Goal: Task Accomplishment & Management: Use online tool/utility

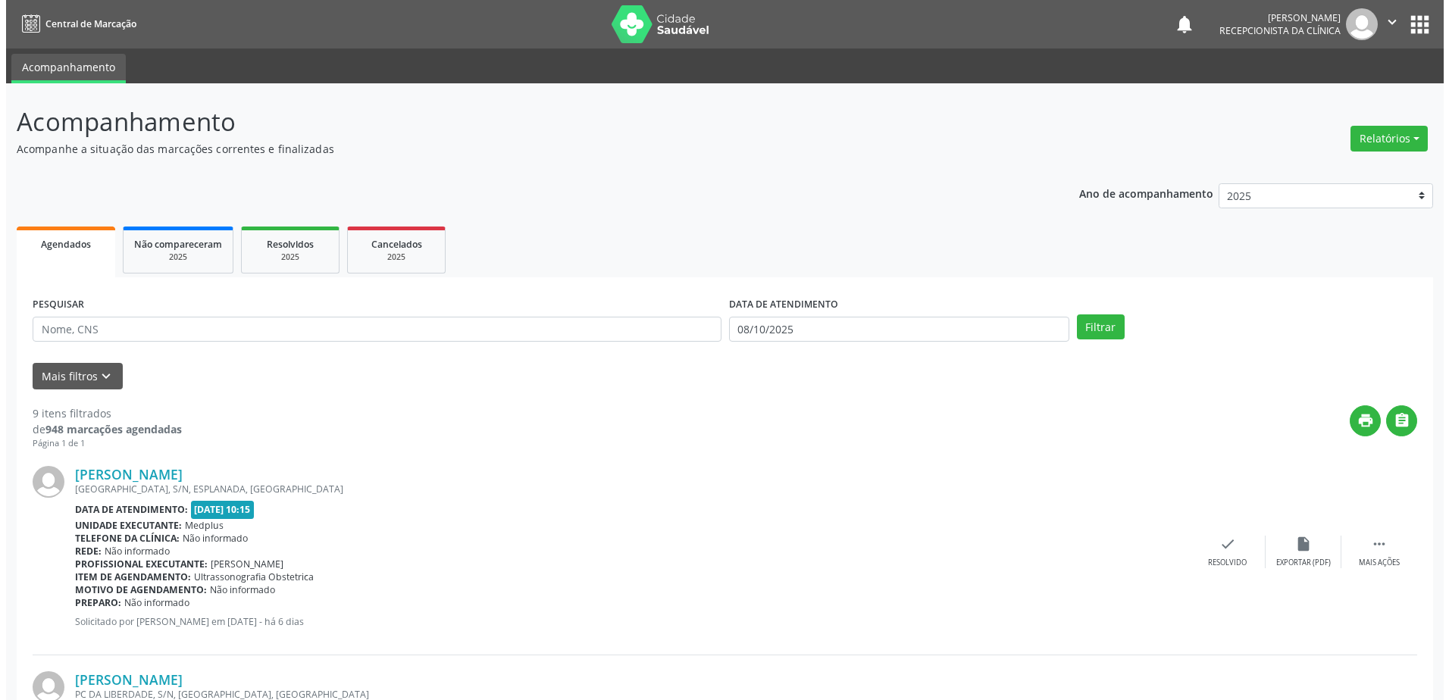
scroll to position [303, 0]
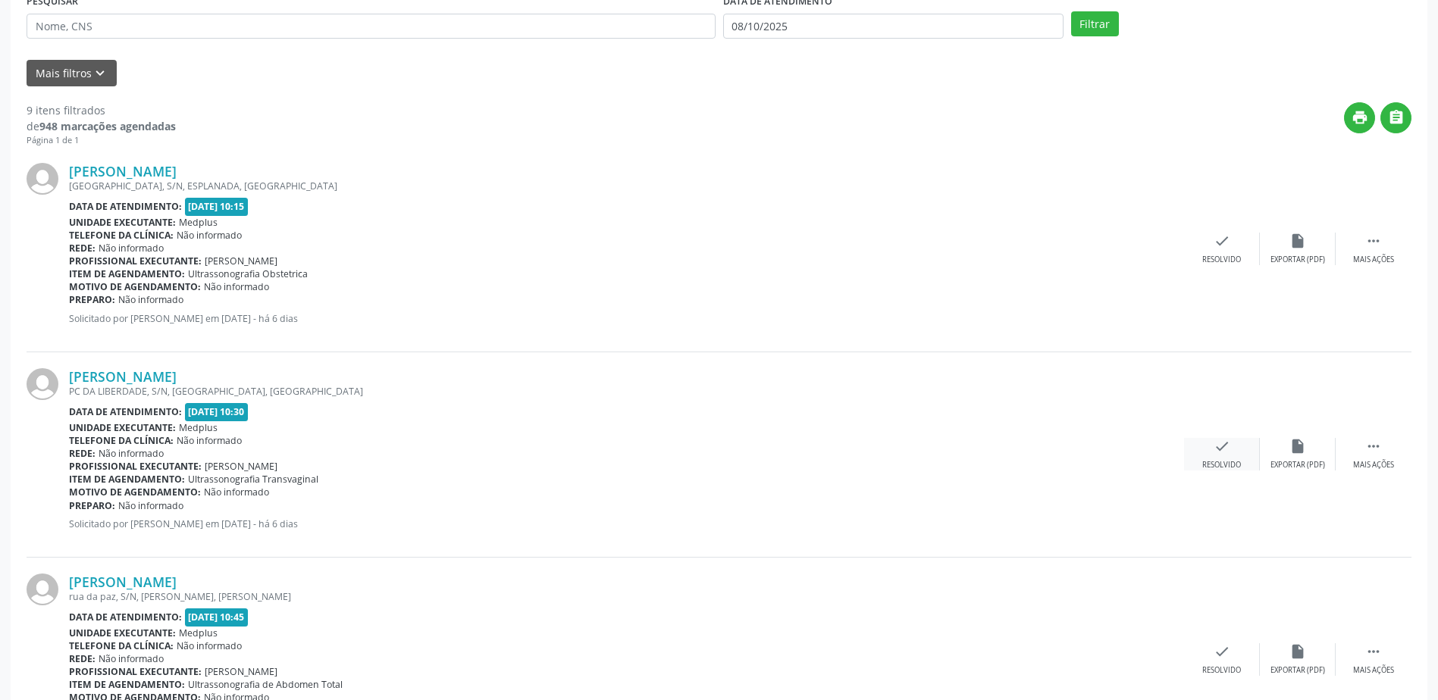
click at [1212, 457] on div "check Resolvido" at bounding box center [1222, 454] width 76 height 33
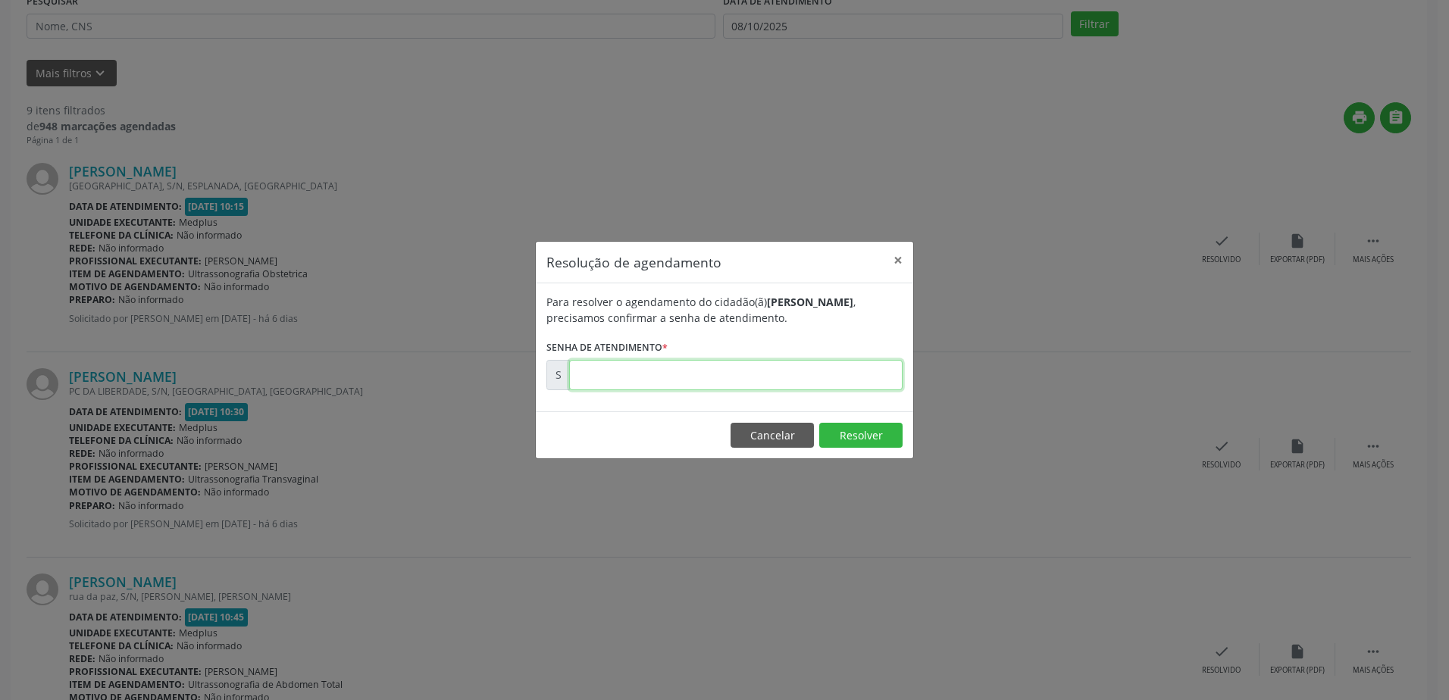
click at [606, 382] on input "text" at bounding box center [736, 375] width 334 height 30
type input "00180483"
click at [860, 439] on button "Resolver" at bounding box center [860, 436] width 83 height 26
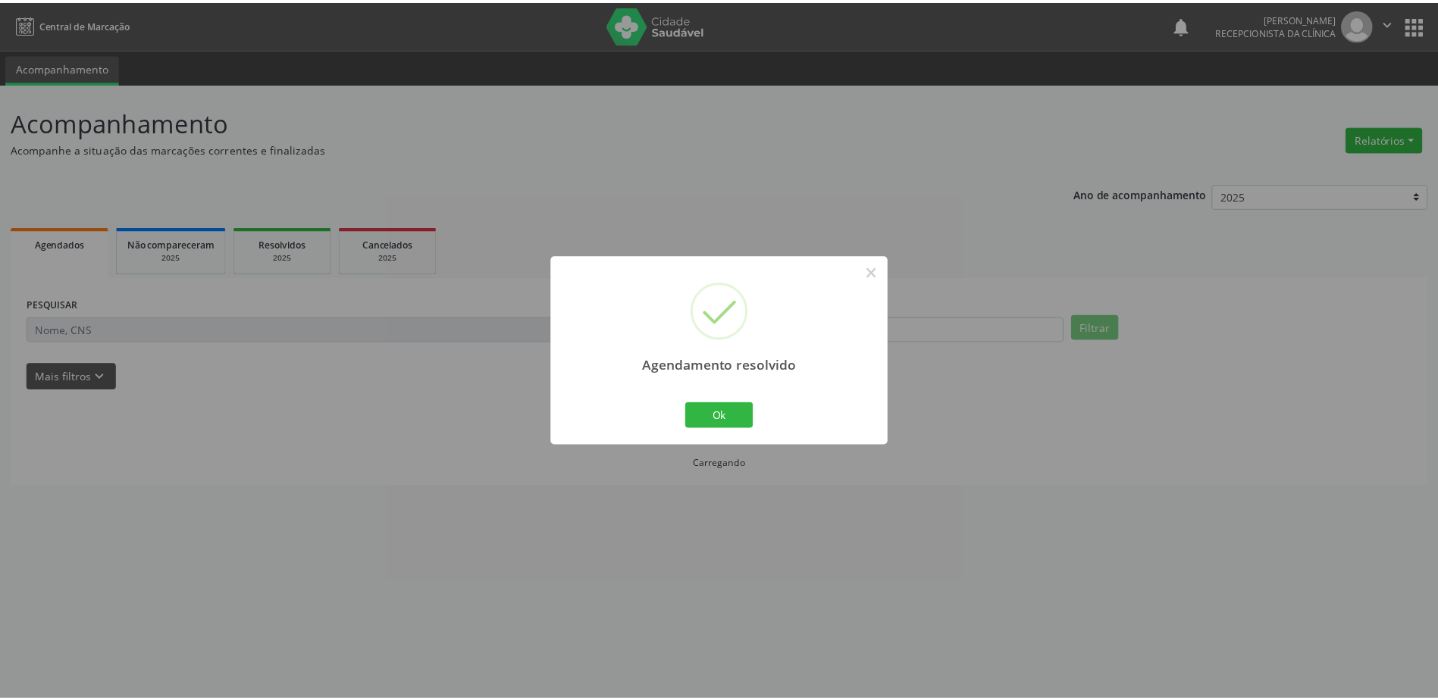
scroll to position [0, 0]
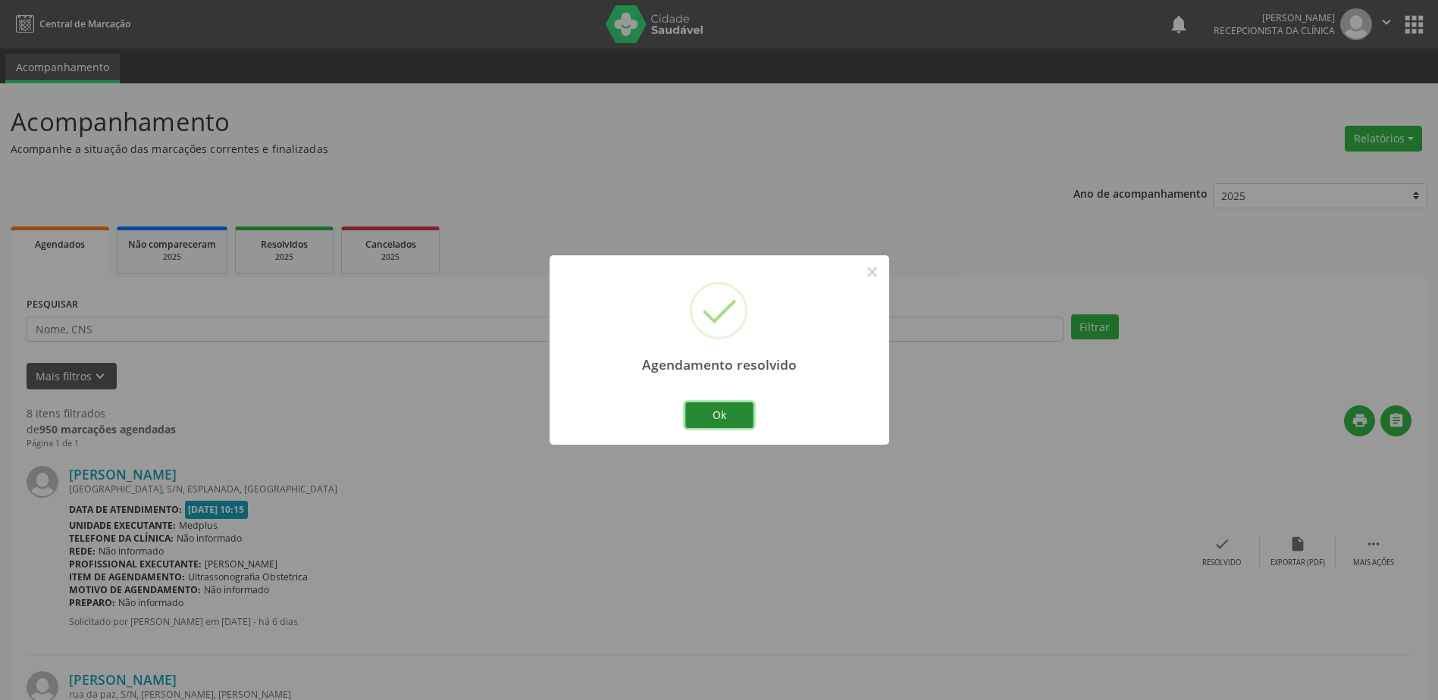
click at [732, 415] on button "Ok" at bounding box center [719, 415] width 68 height 26
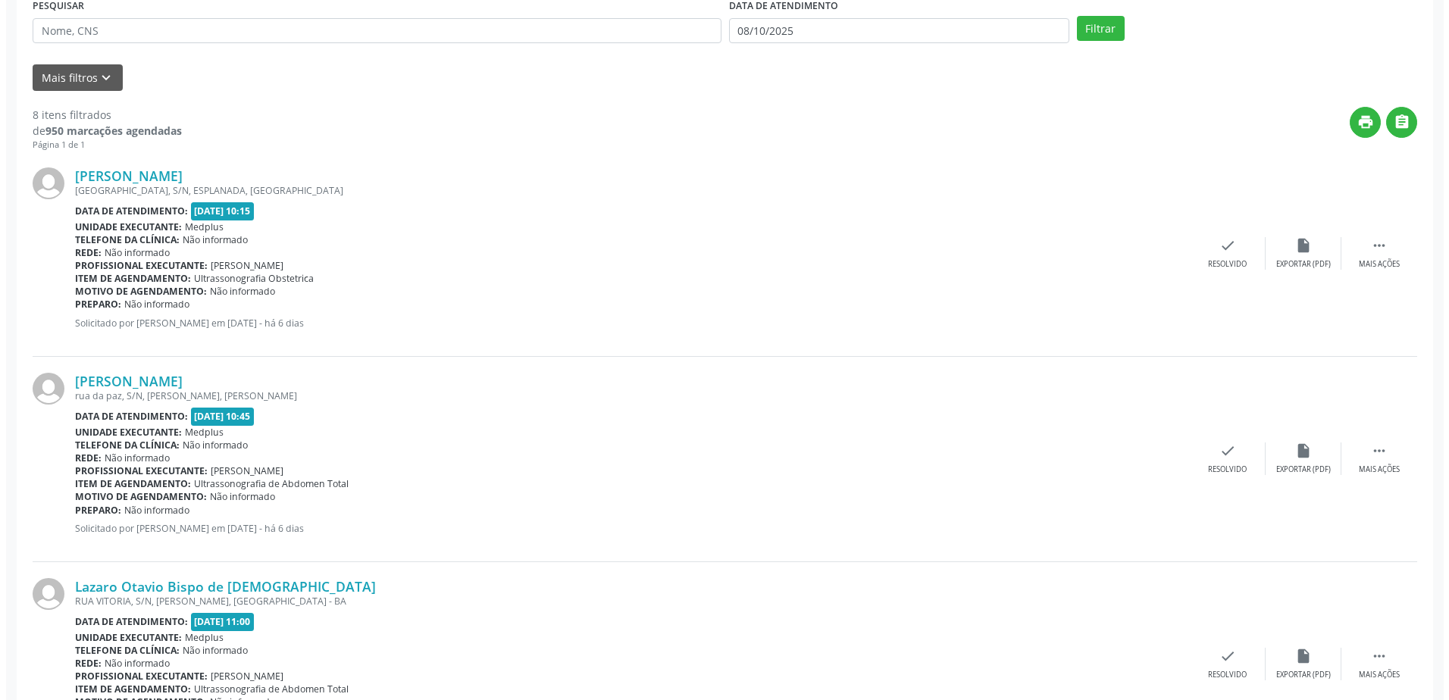
scroll to position [282, 0]
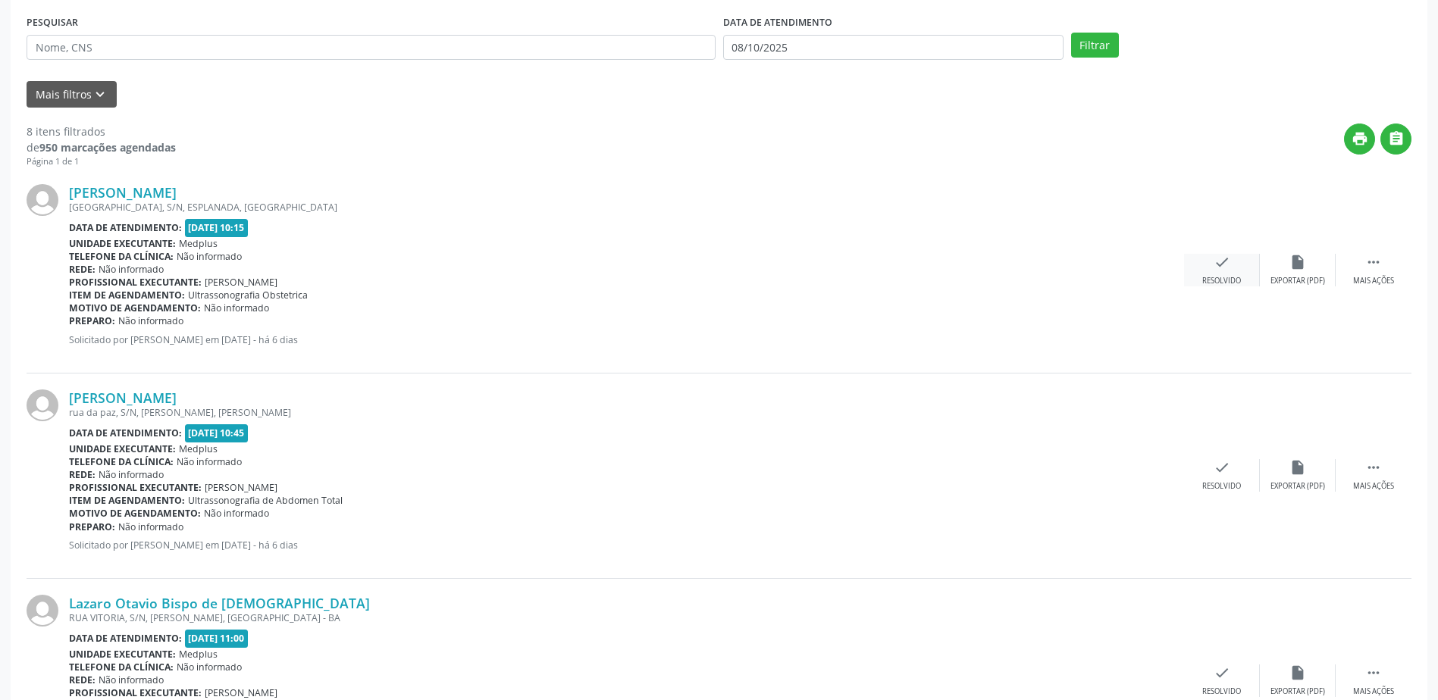
click at [1213, 266] on icon "check" at bounding box center [1221, 262] width 17 height 17
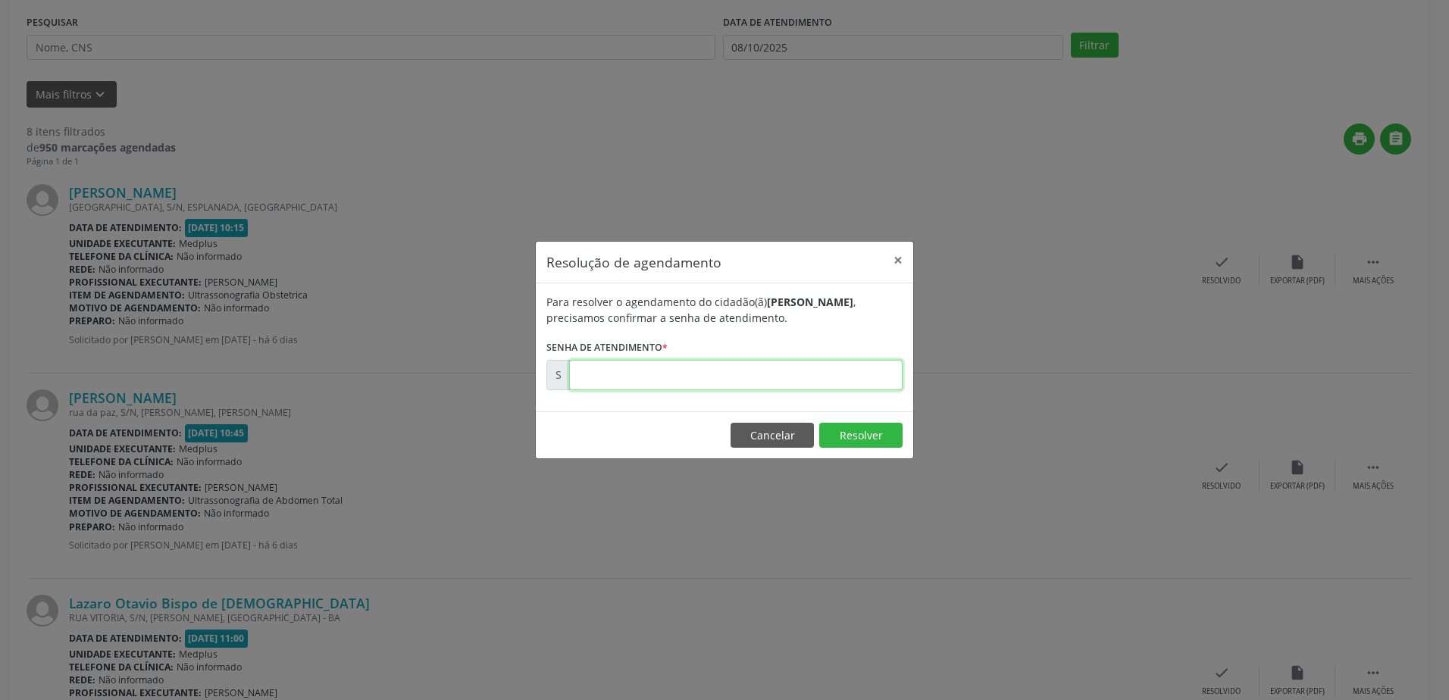
click at [602, 374] on input "text" at bounding box center [736, 375] width 334 height 30
type input "00180482"
click at [887, 442] on button "Resolver" at bounding box center [860, 436] width 83 height 26
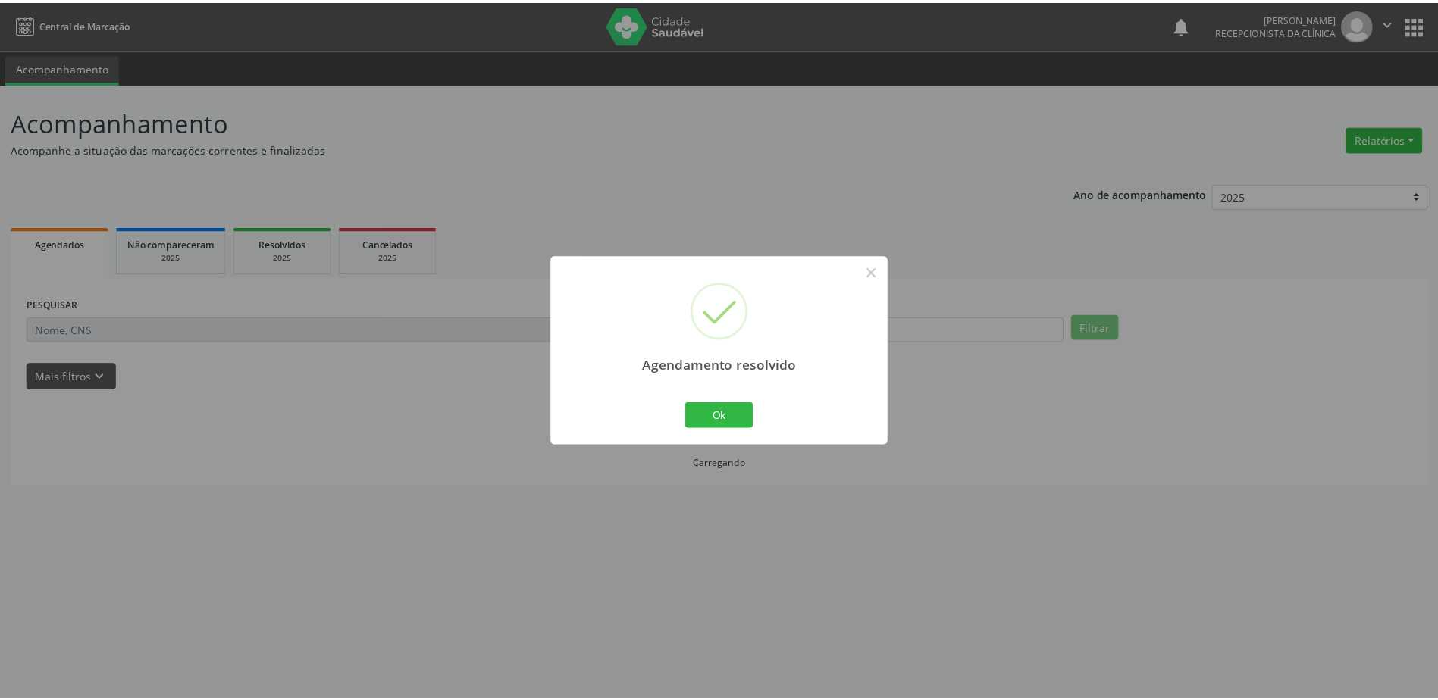
scroll to position [0, 0]
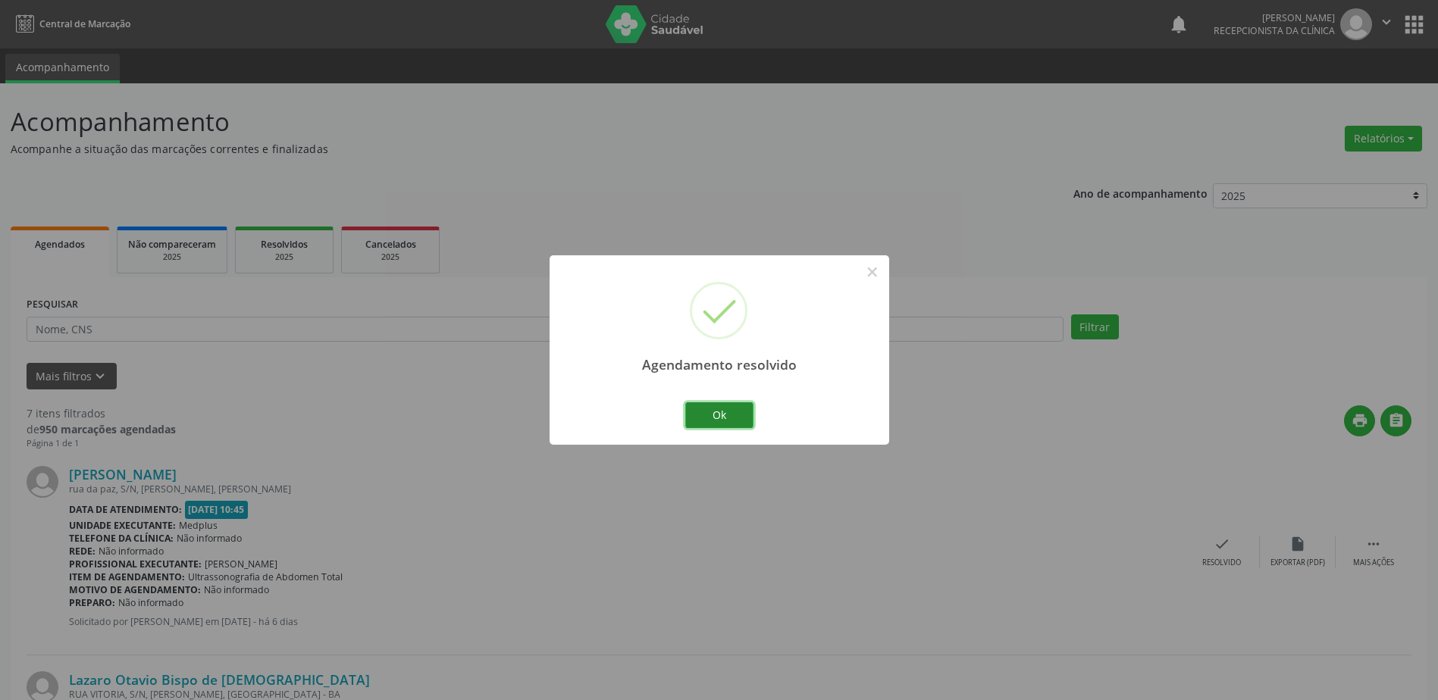
click at [722, 412] on button "Ok" at bounding box center [719, 415] width 68 height 26
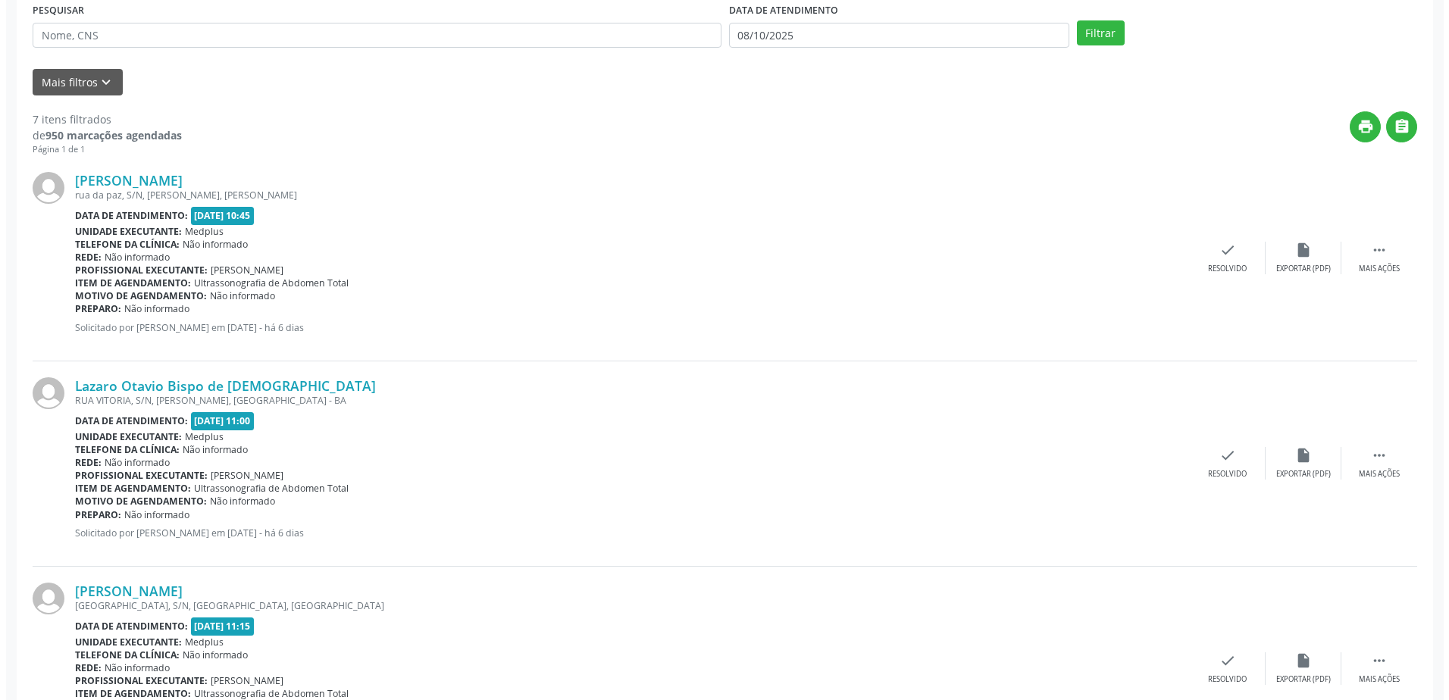
scroll to position [304, 0]
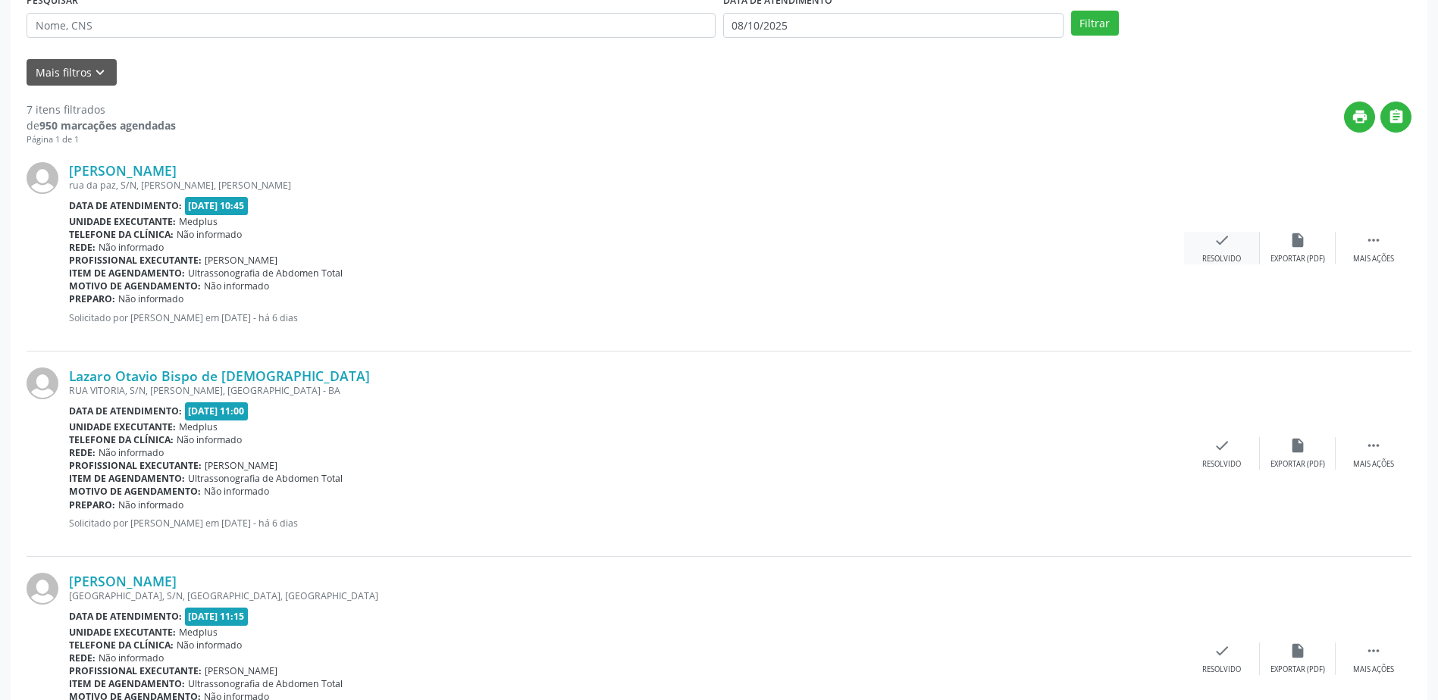
click at [1227, 251] on div "check Resolvido" at bounding box center [1222, 248] width 76 height 33
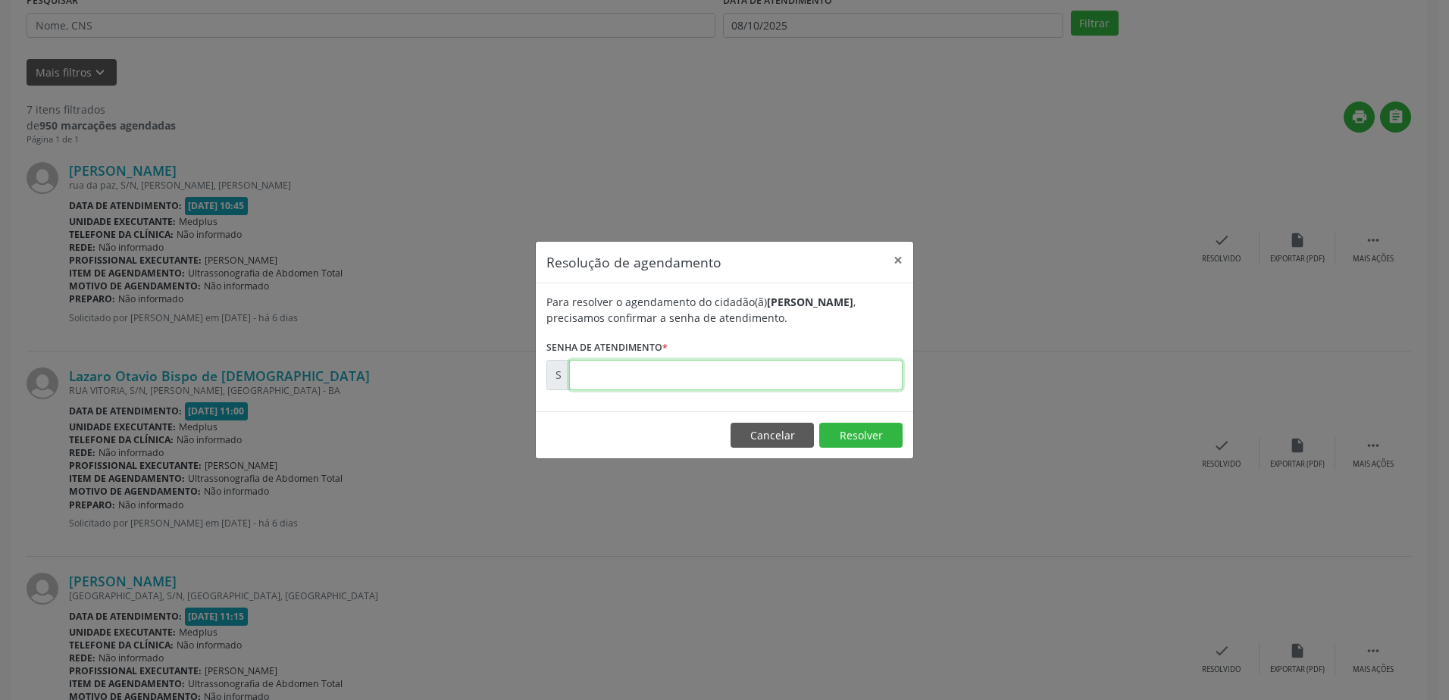
click at [602, 379] on input "text" at bounding box center [736, 375] width 334 height 30
type input "00180519"
click at [858, 437] on button "Resolver" at bounding box center [860, 436] width 83 height 26
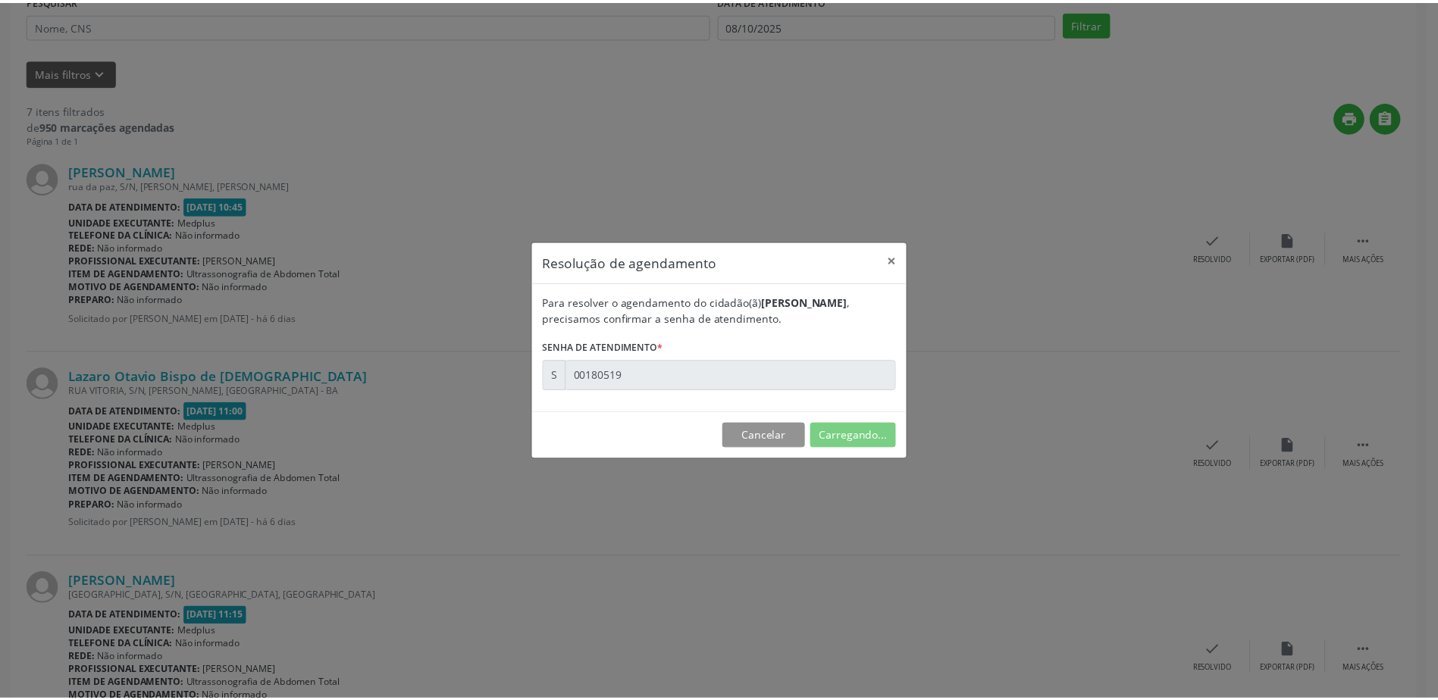
scroll to position [0, 0]
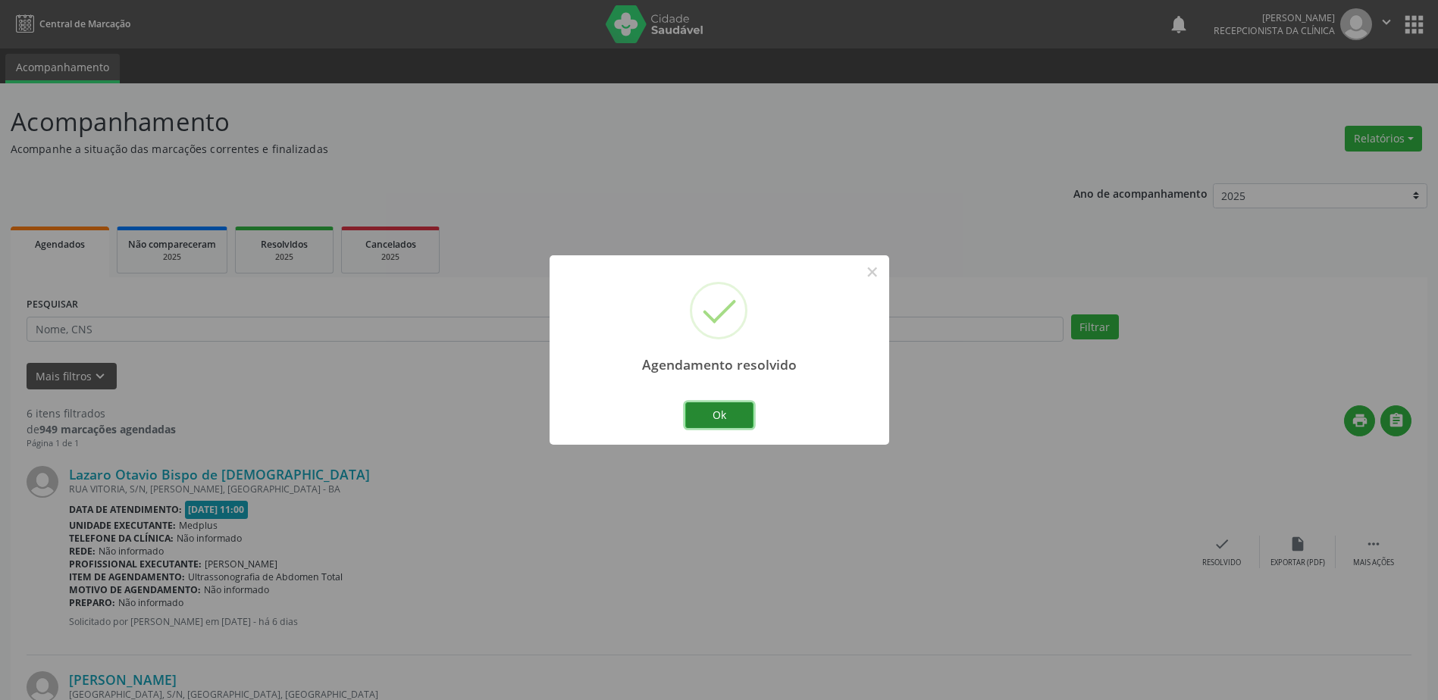
click at [719, 419] on button "Ok" at bounding box center [719, 415] width 68 height 26
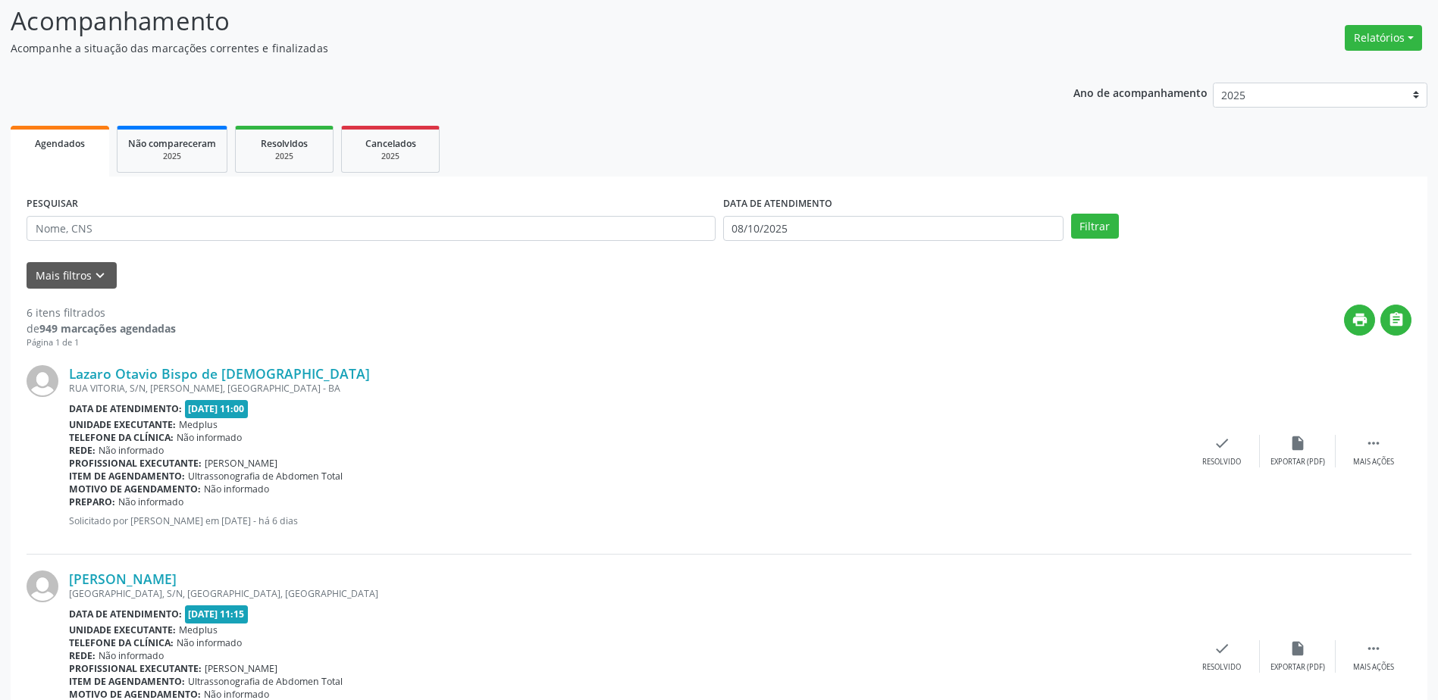
scroll to position [99, 0]
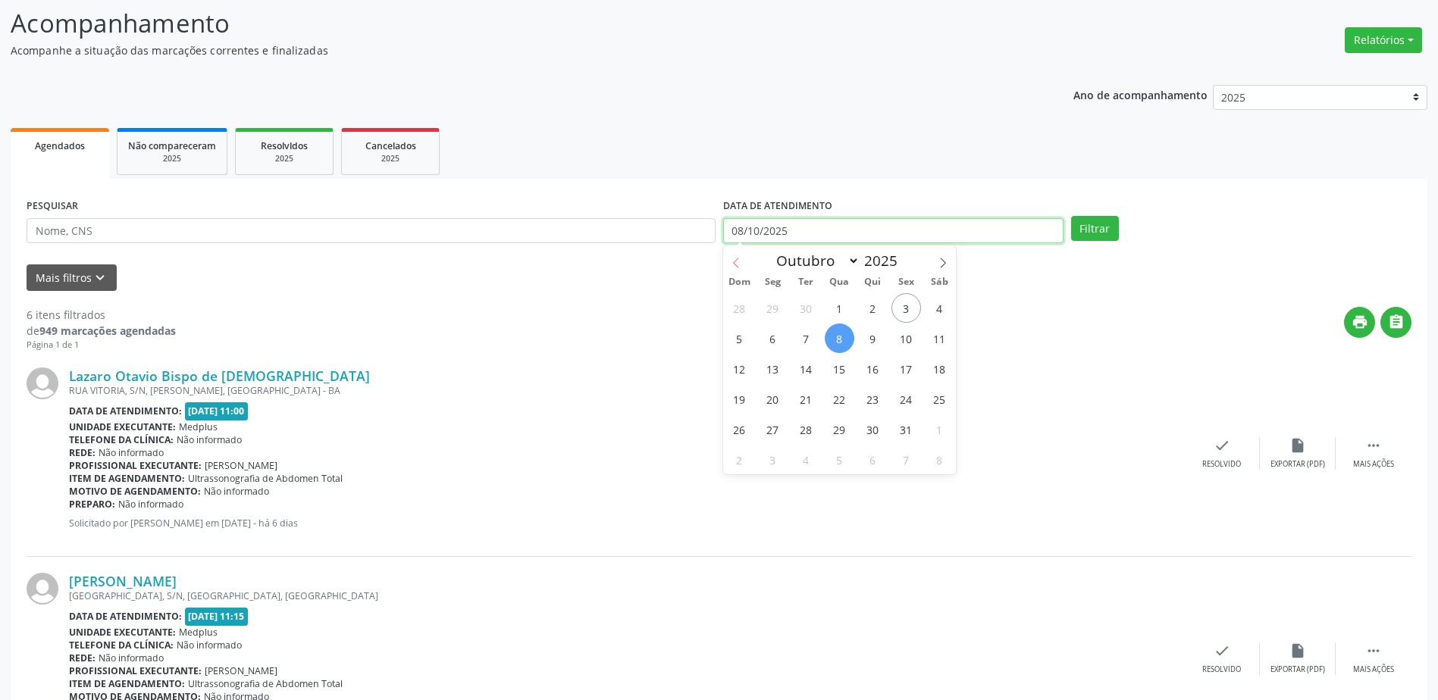
click at [734, 233] on body "Central de Marcação notifications [PERSON_NAME] Recepcionista da clínica  Conf…" at bounding box center [719, 251] width 1438 height 700
click at [832, 331] on span "8" at bounding box center [840, 339] width 30 height 30
type input "08/10/2025"
click at [832, 331] on span "8" at bounding box center [840, 339] width 30 height 30
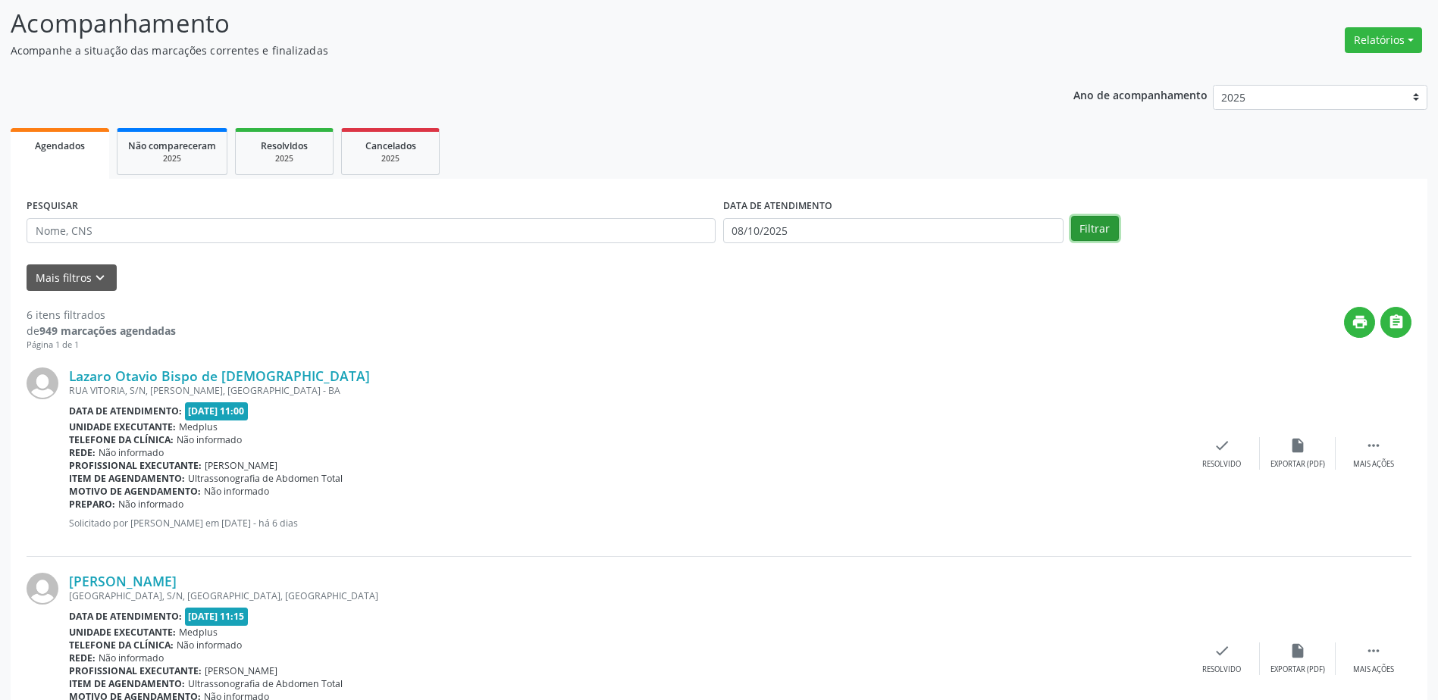
click at [1088, 230] on button "Filtrar" at bounding box center [1095, 229] width 48 height 26
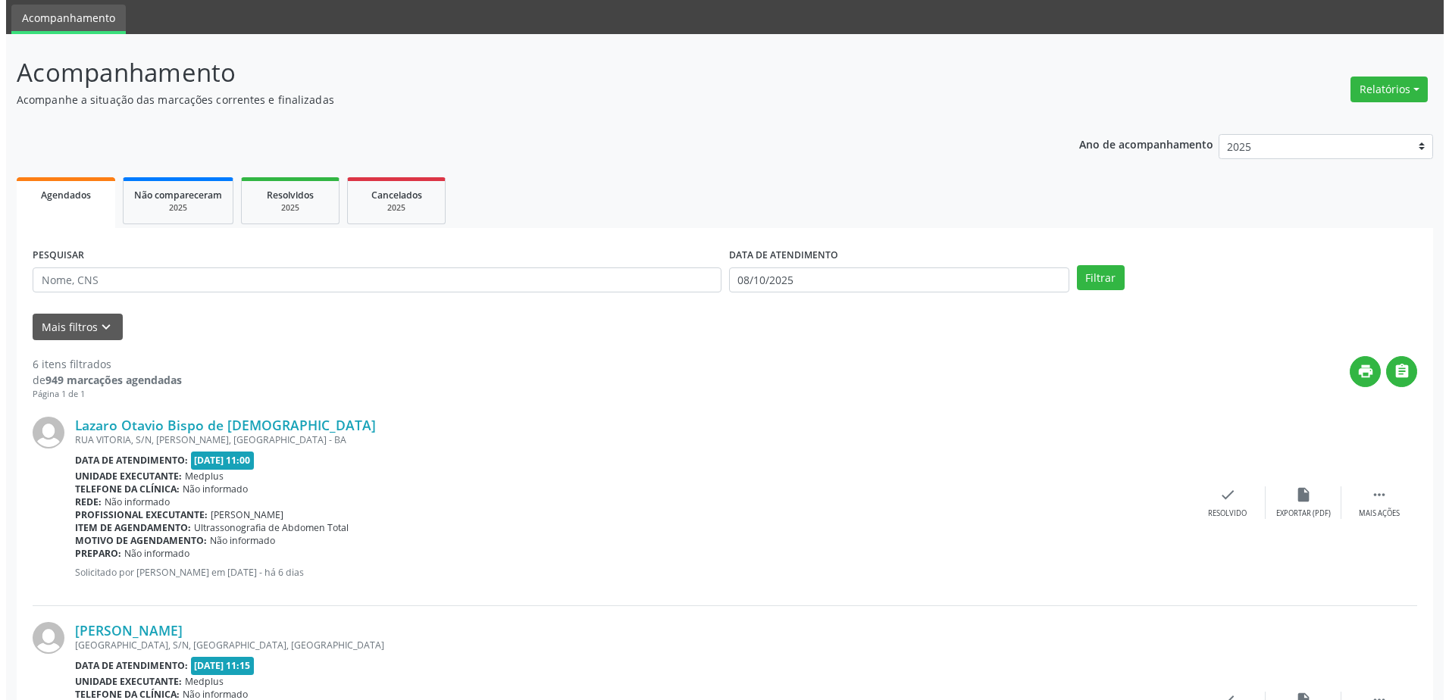
scroll to position [76, 0]
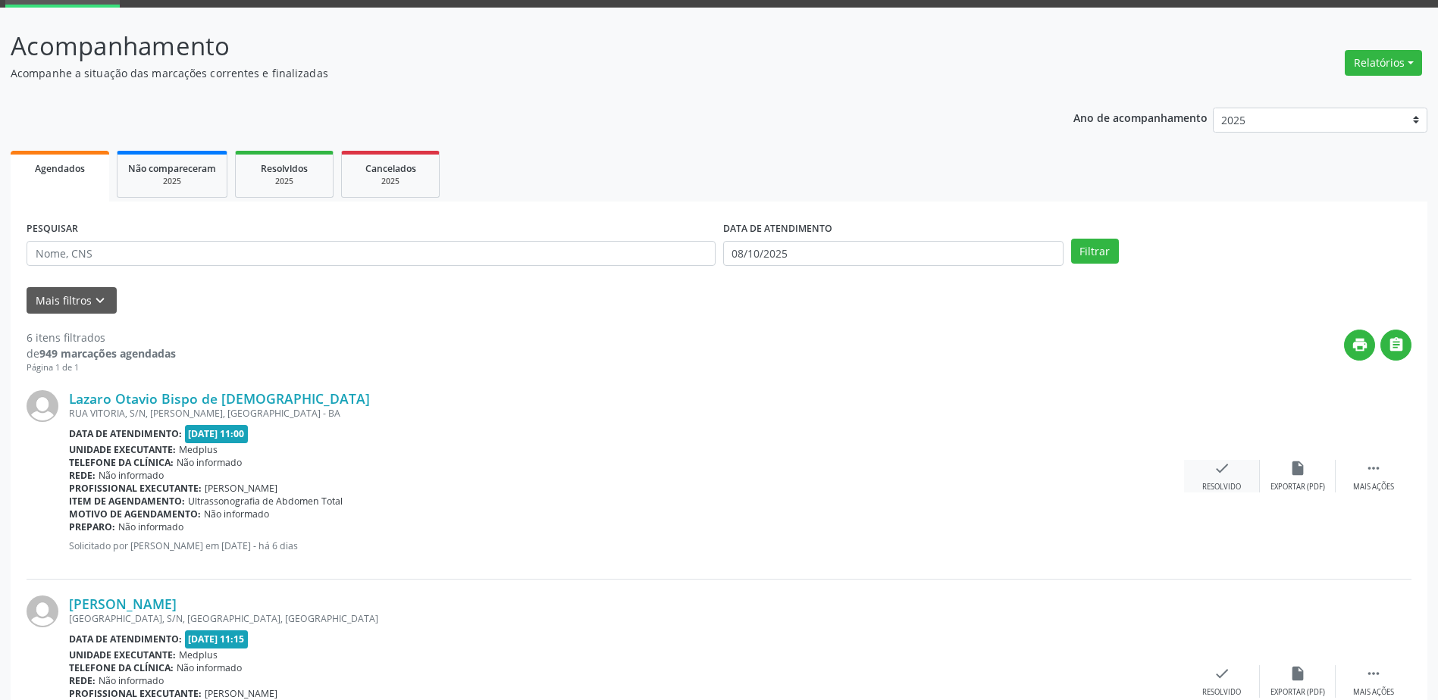
click at [1210, 475] on div "check Resolvido" at bounding box center [1222, 476] width 76 height 33
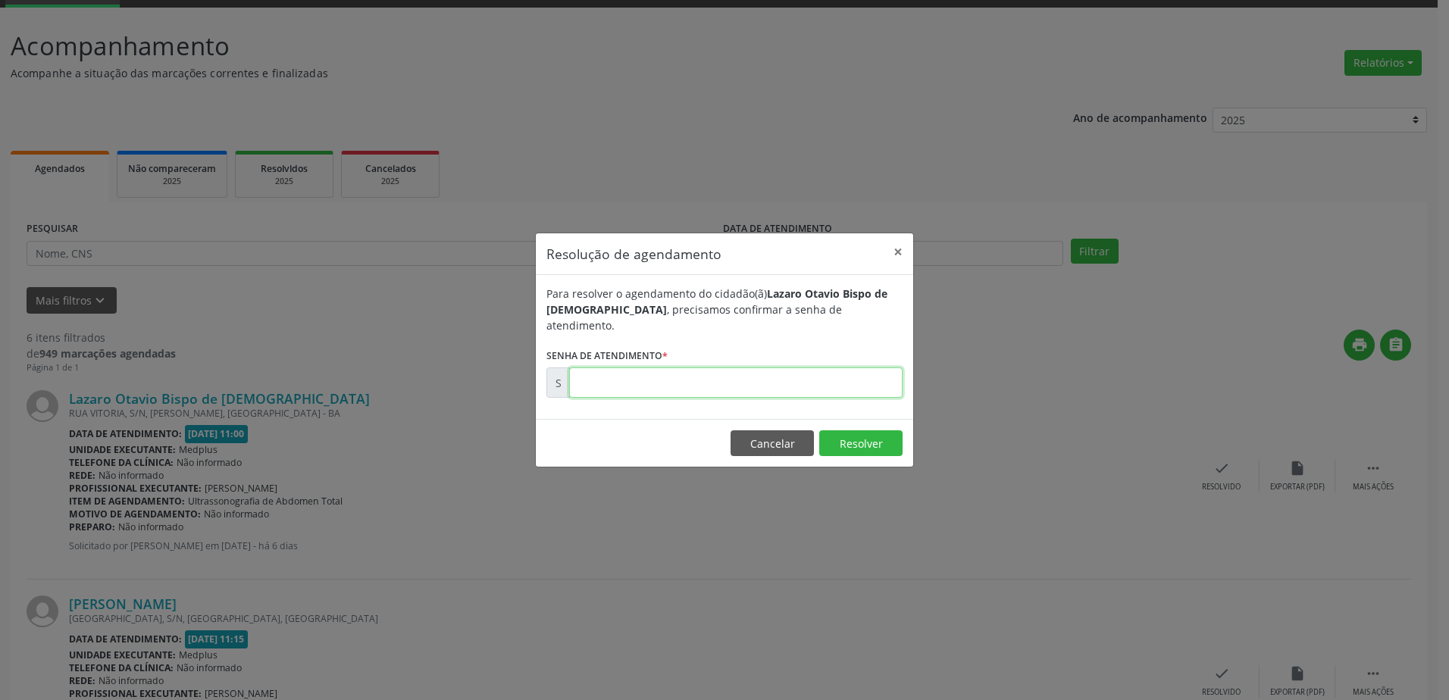
click at [685, 380] on input "text" at bounding box center [736, 383] width 334 height 30
type input "00180520"
click at [854, 431] on button "Resolver" at bounding box center [860, 444] width 83 height 26
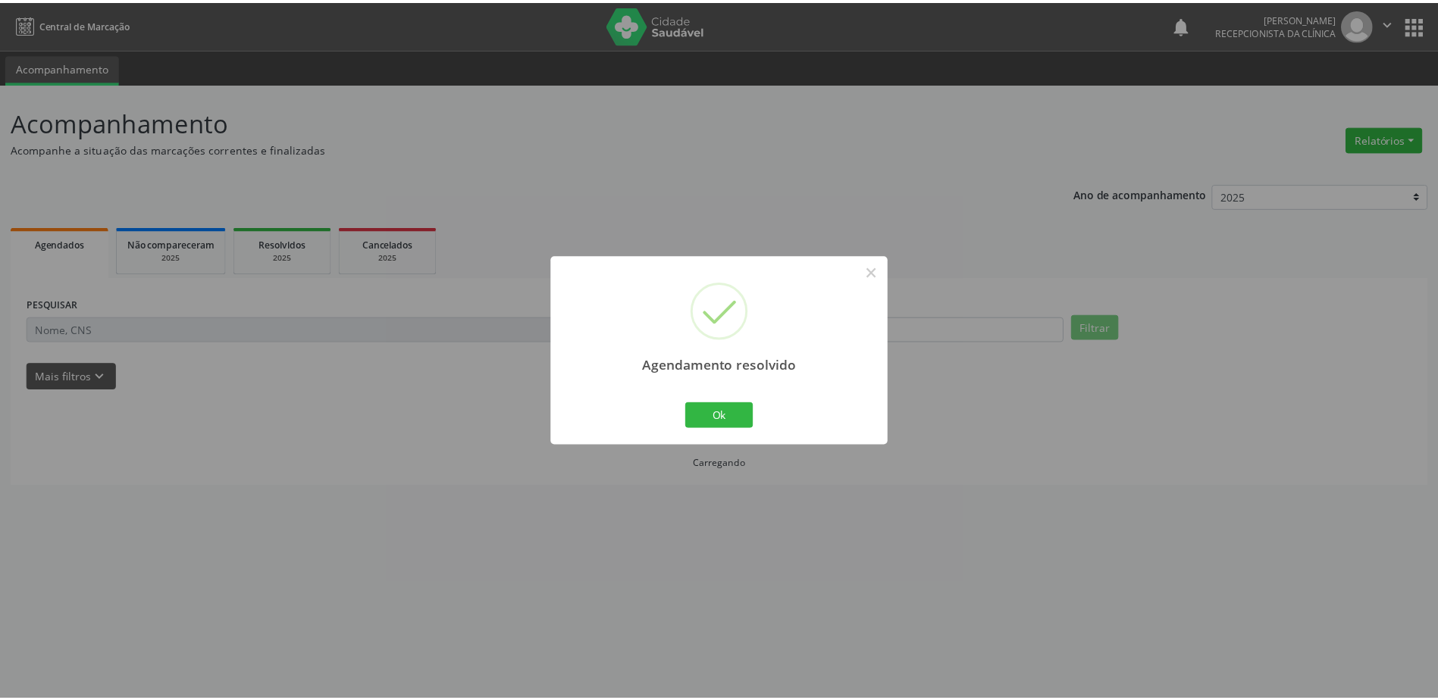
scroll to position [0, 0]
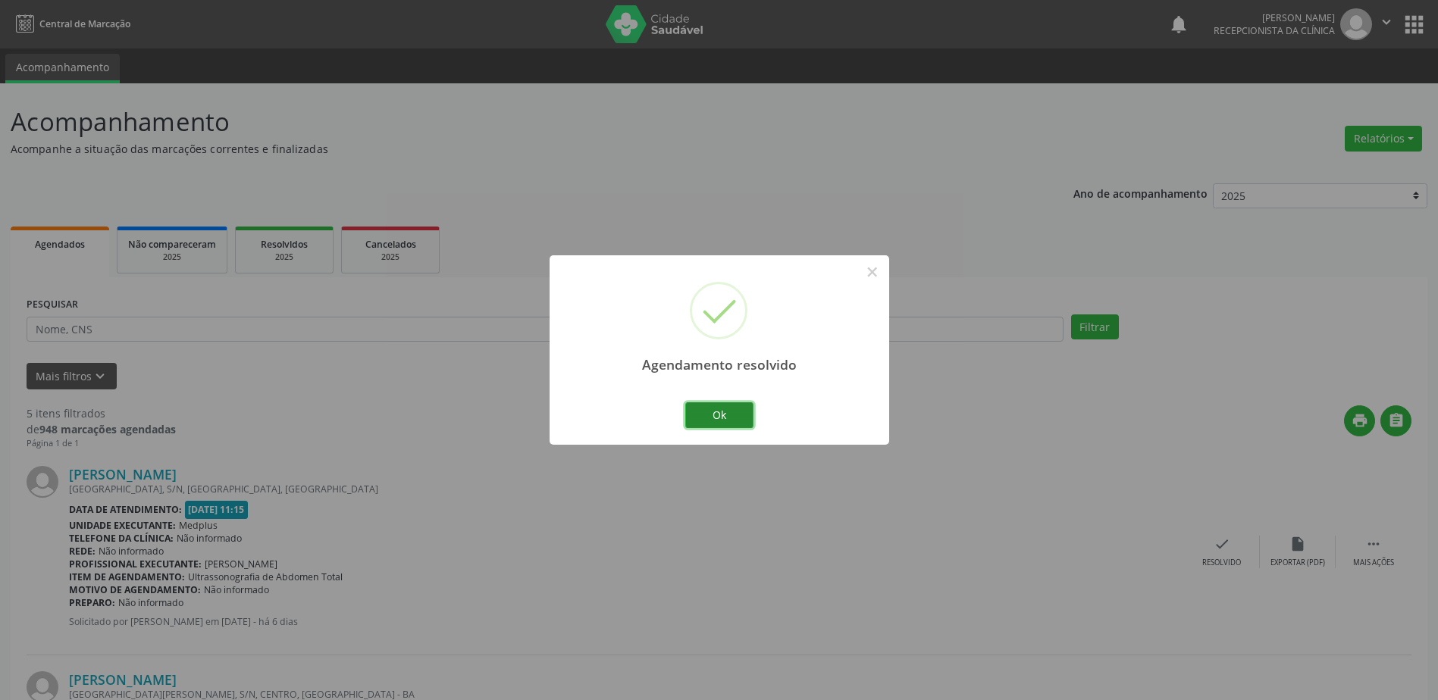
click at [725, 419] on button "Ok" at bounding box center [719, 415] width 68 height 26
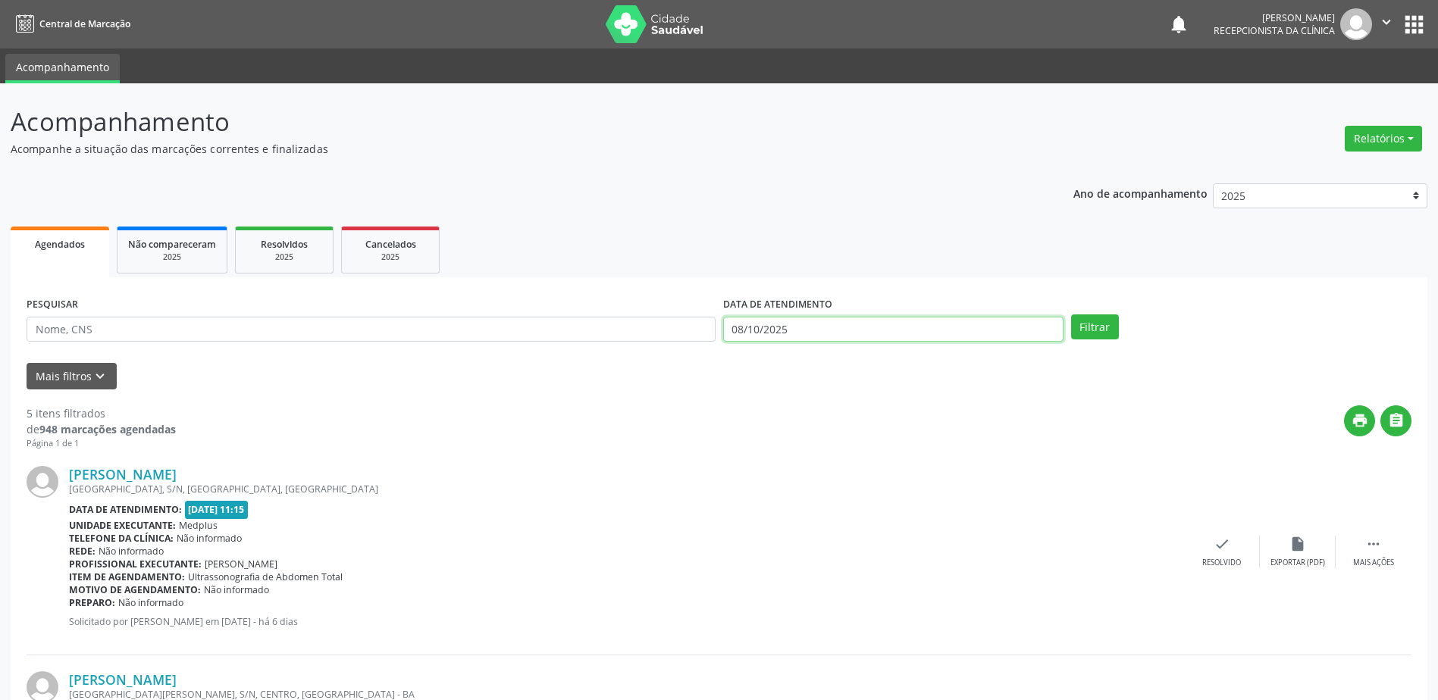
click at [738, 327] on input "08/10/2025" at bounding box center [893, 330] width 340 height 26
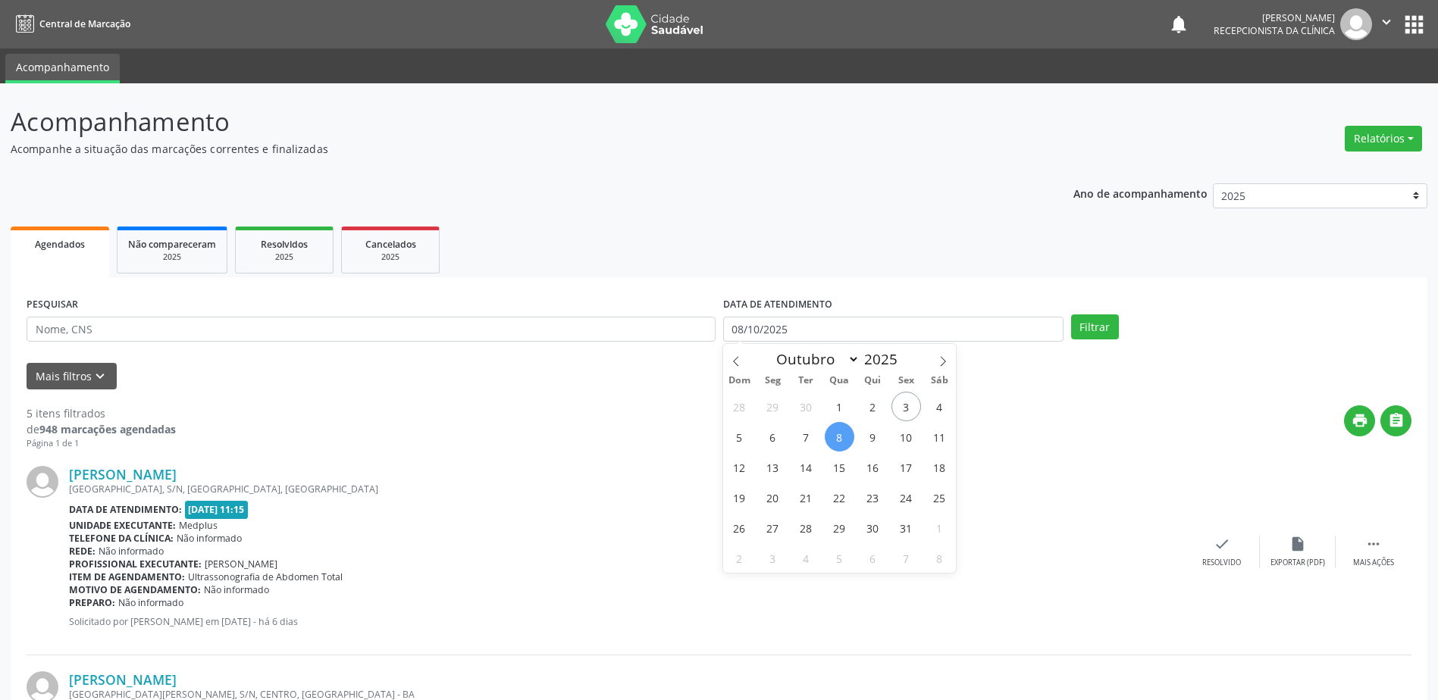
click at [841, 441] on span "8" at bounding box center [840, 437] width 30 height 30
type input "08/10/2025"
click at [841, 441] on span "8" at bounding box center [840, 437] width 30 height 30
click at [1089, 321] on button "Filtrar" at bounding box center [1095, 328] width 48 height 26
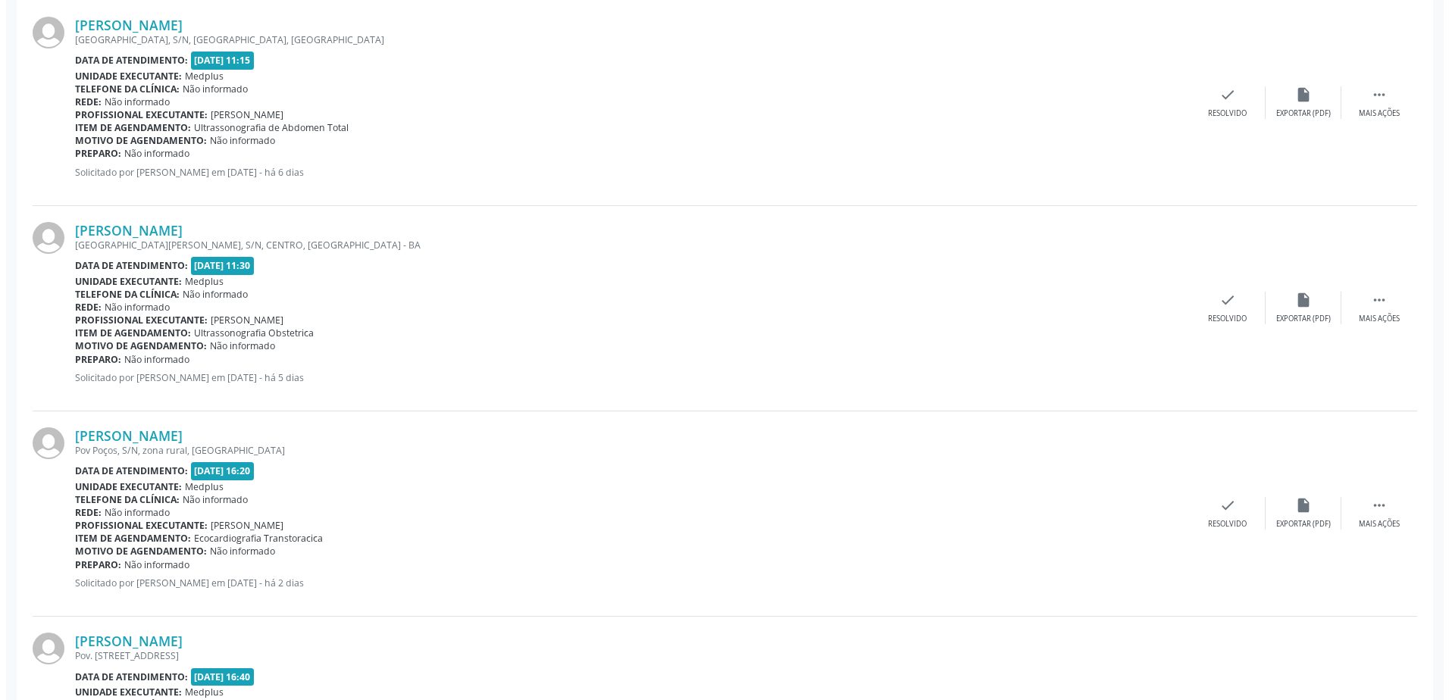
scroll to position [424, 0]
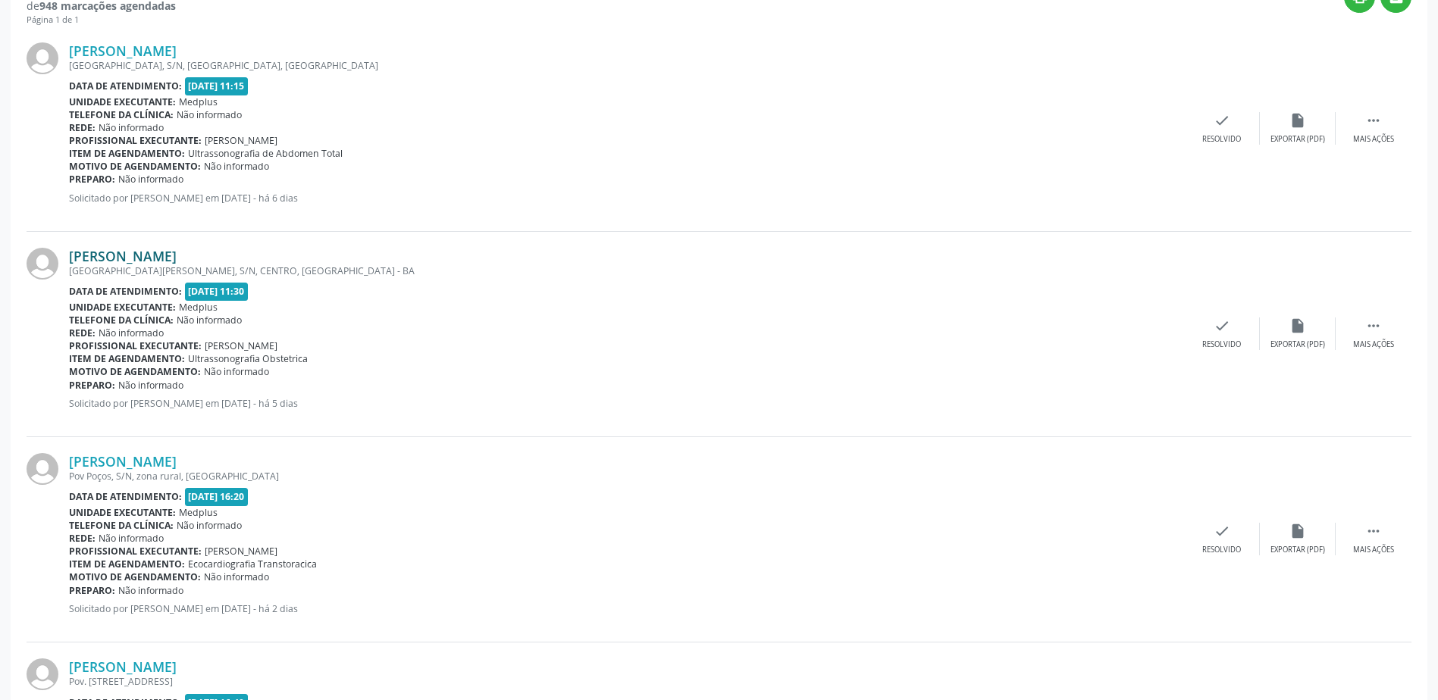
click at [95, 256] on link "[PERSON_NAME]" at bounding box center [123, 256] width 108 height 17
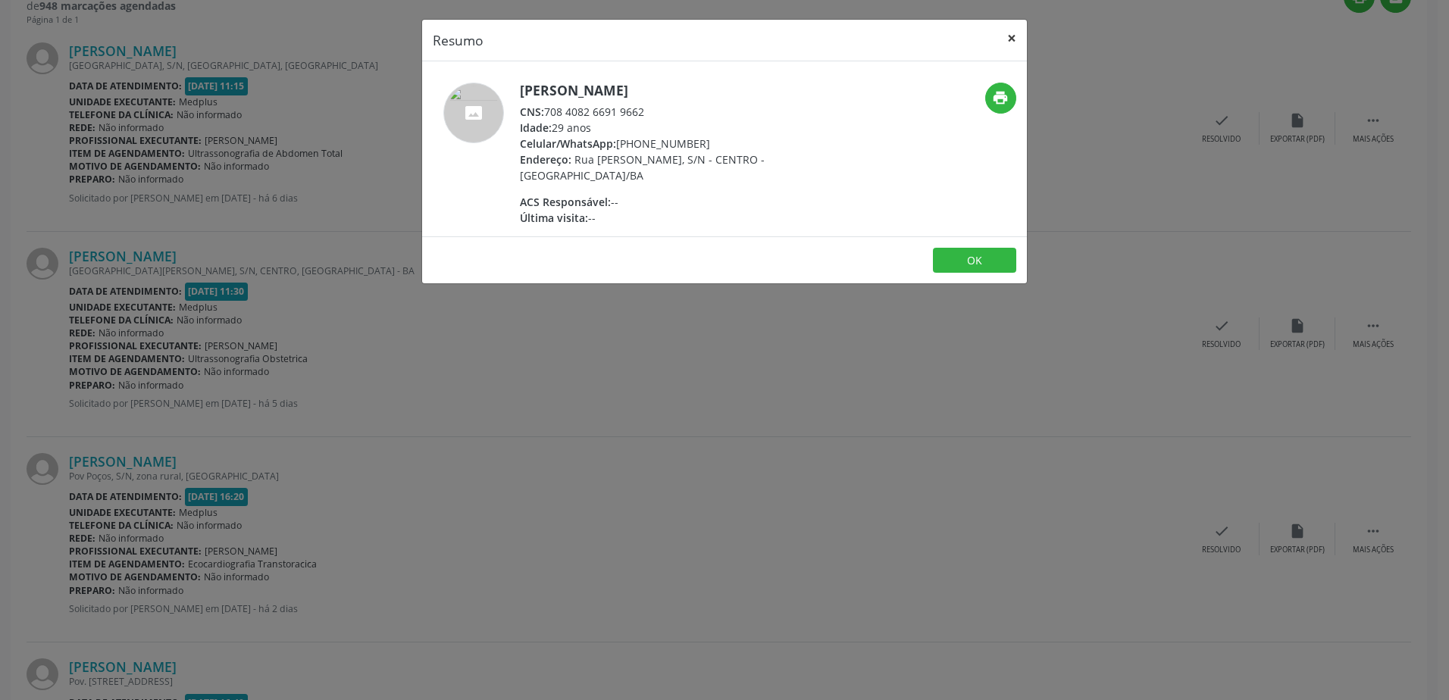
click at [1014, 40] on button "×" at bounding box center [1012, 38] width 30 height 37
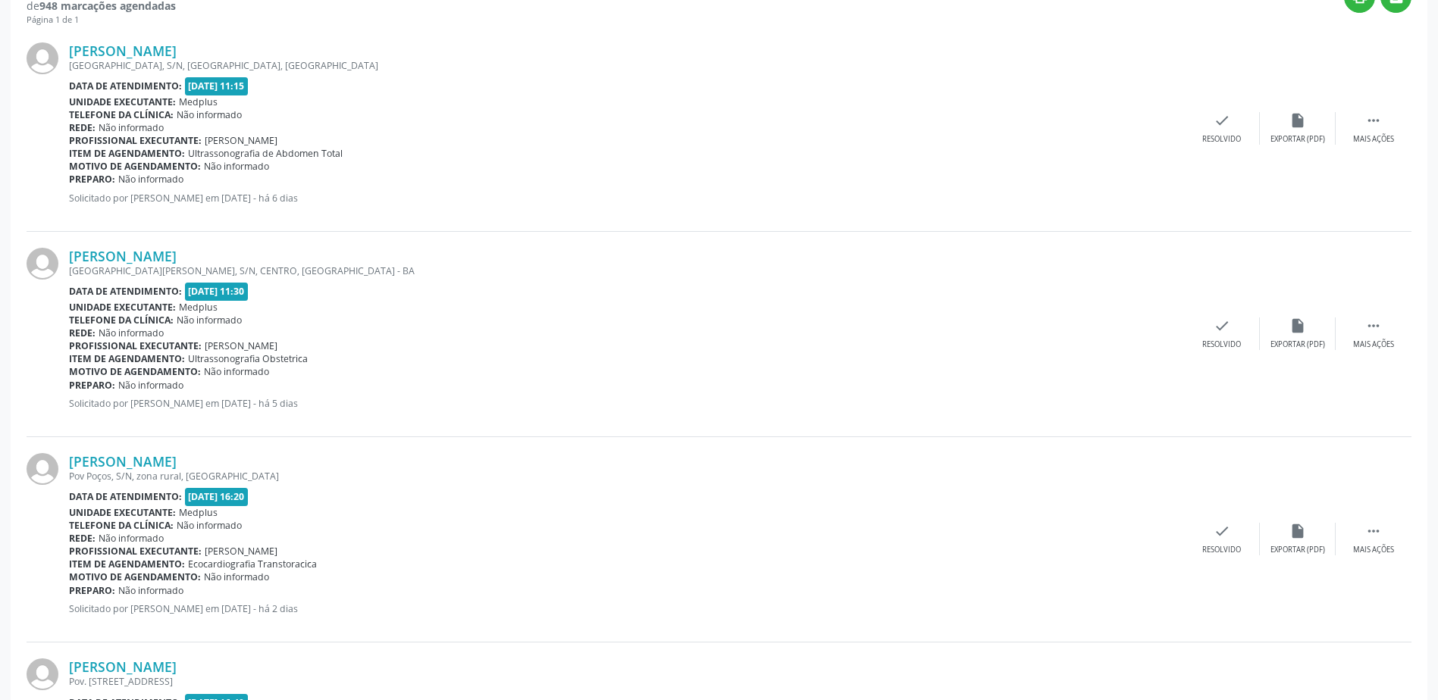
click at [158, 122] on span "Não informado" at bounding box center [131, 127] width 65 height 13
click at [129, 49] on link "[PERSON_NAME]" at bounding box center [123, 50] width 108 height 17
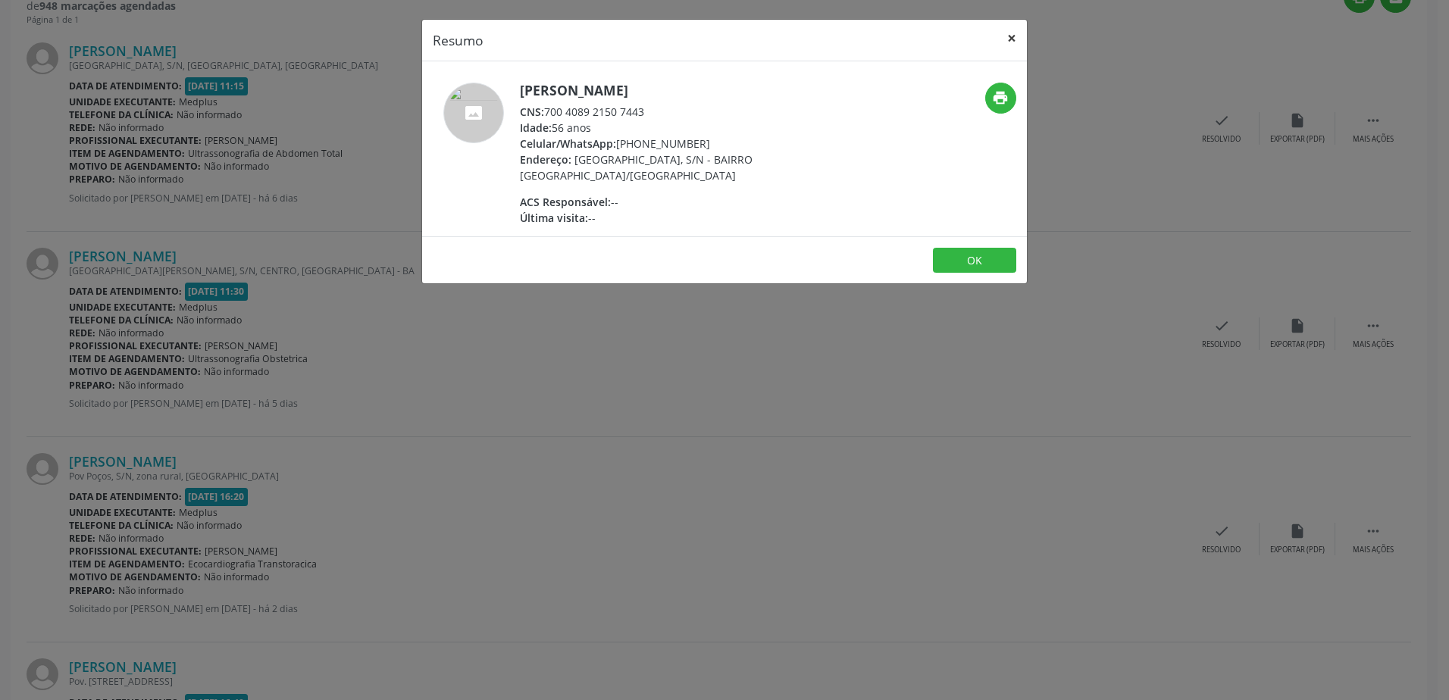
click at [1017, 38] on button "×" at bounding box center [1012, 38] width 30 height 37
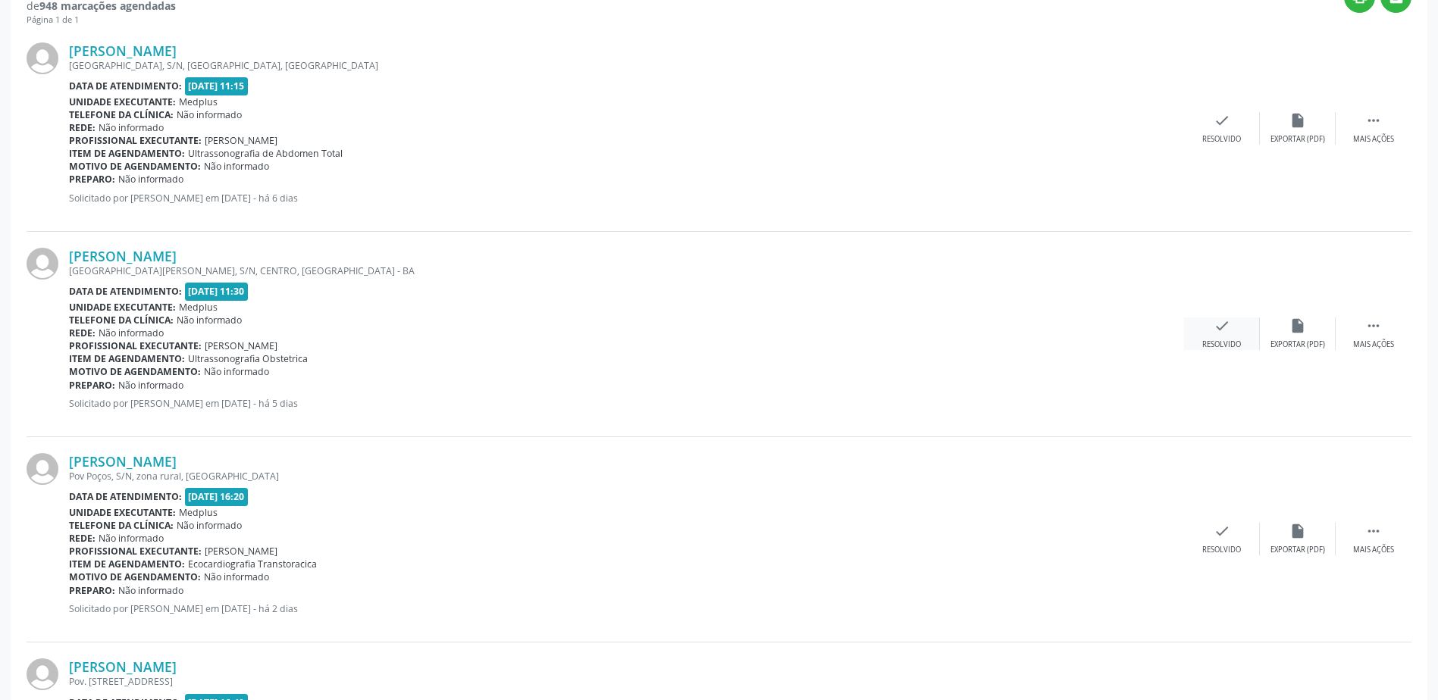
click at [1208, 339] on div "check Resolvido" at bounding box center [1222, 334] width 76 height 33
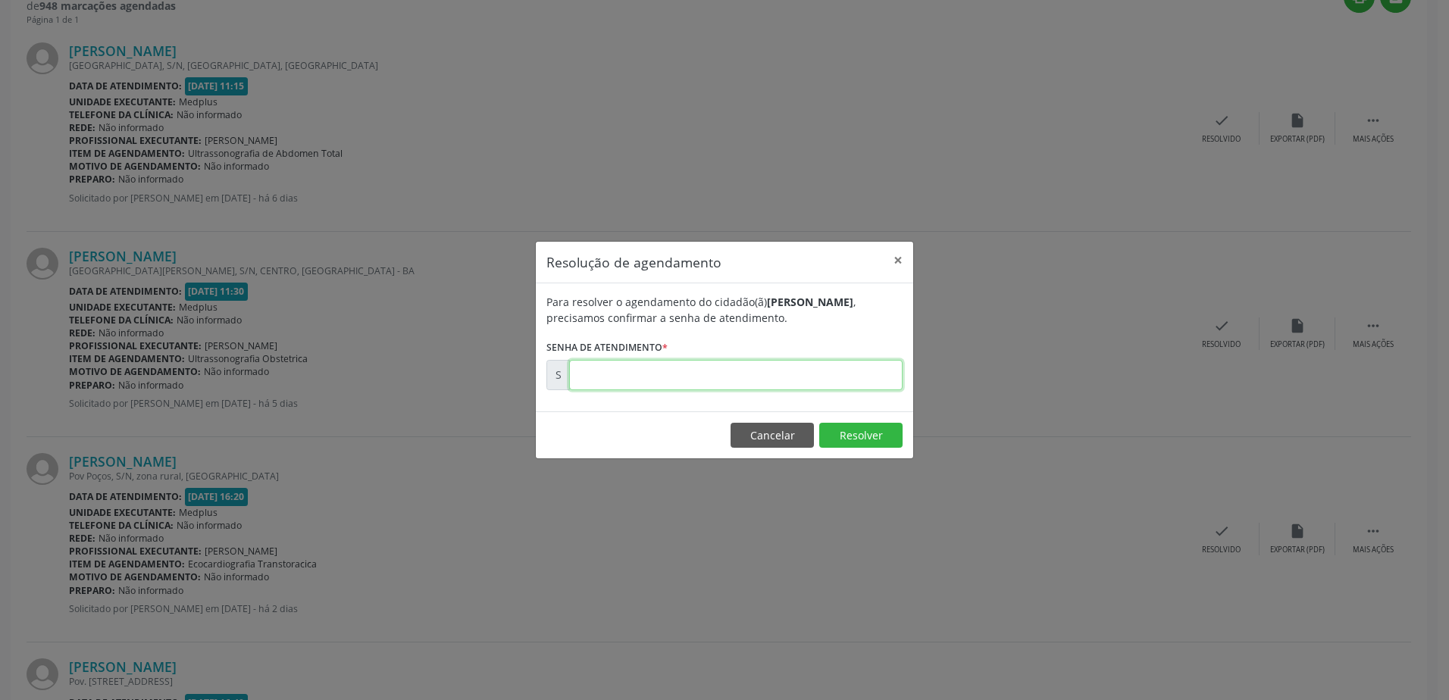
click at [737, 376] on input "text" at bounding box center [736, 375] width 334 height 30
type input "00180539"
click at [872, 441] on button "Resolver" at bounding box center [860, 436] width 83 height 26
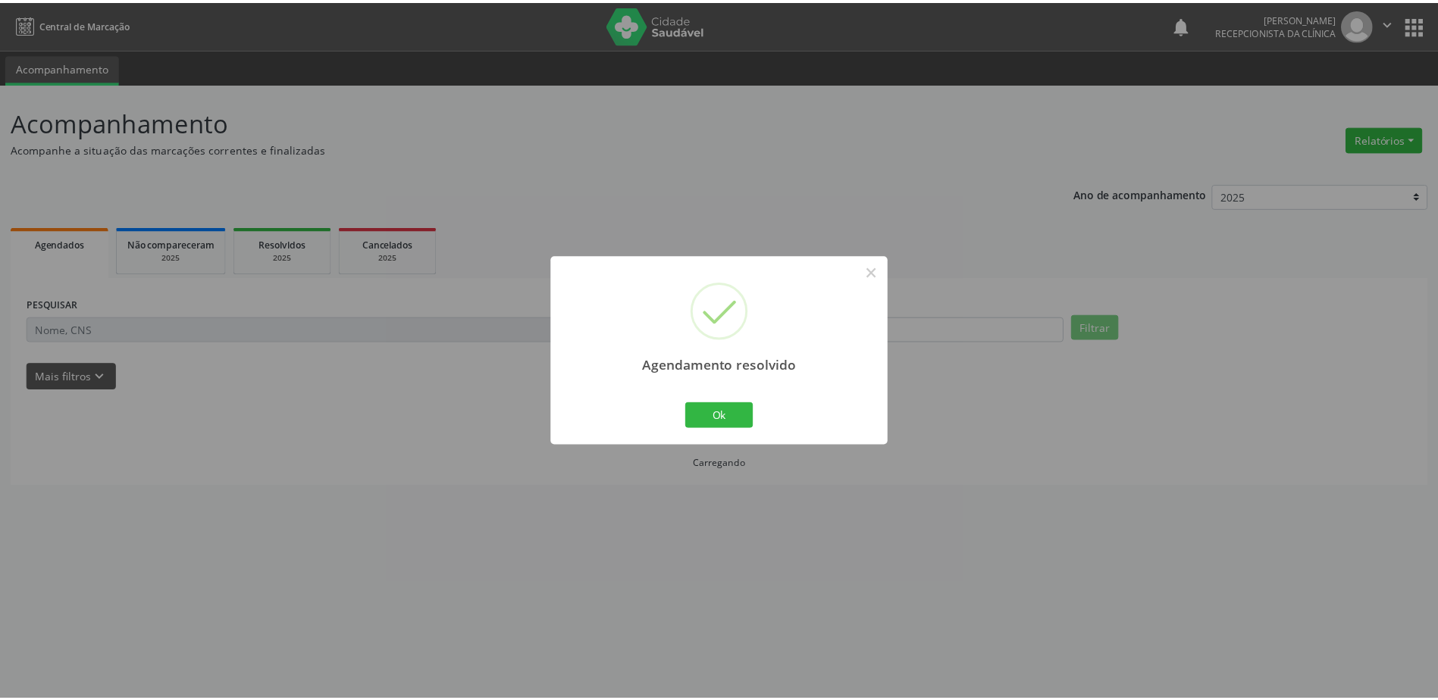
scroll to position [0, 0]
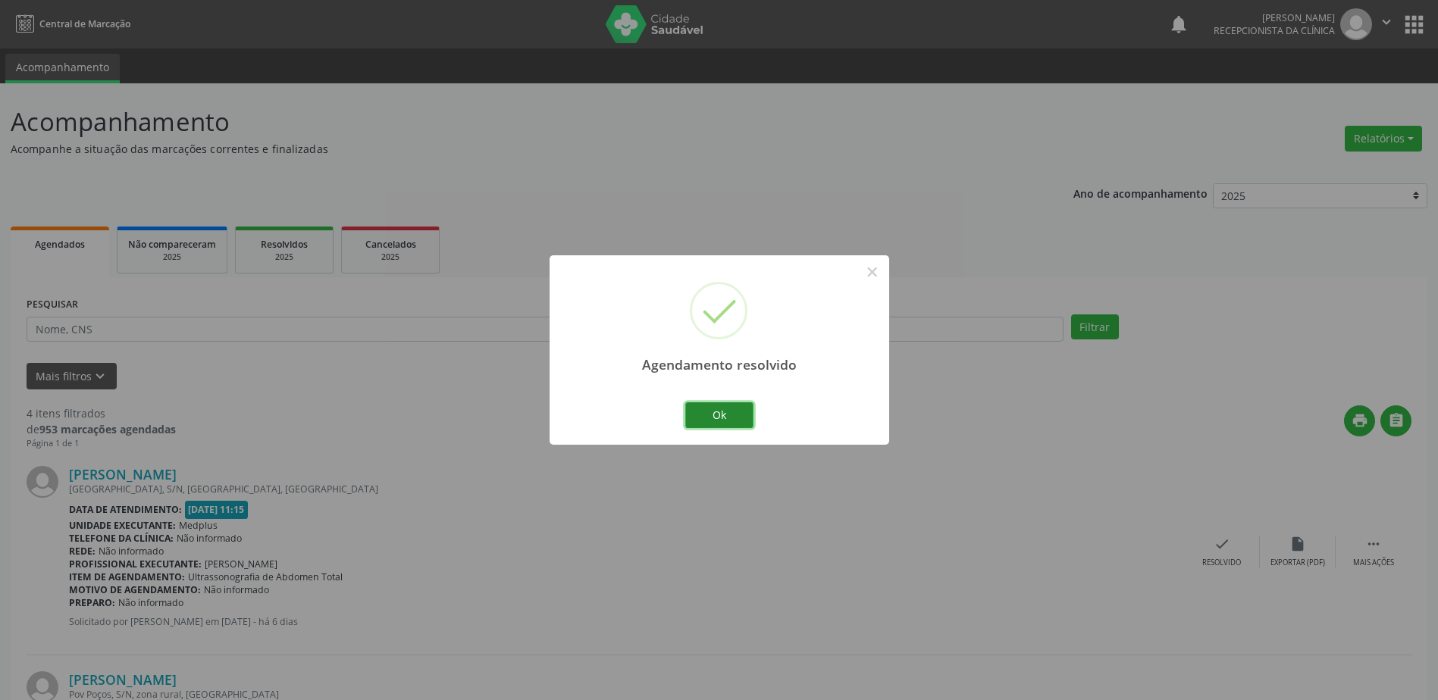
click at [732, 409] on button "Ok" at bounding box center [719, 415] width 68 height 26
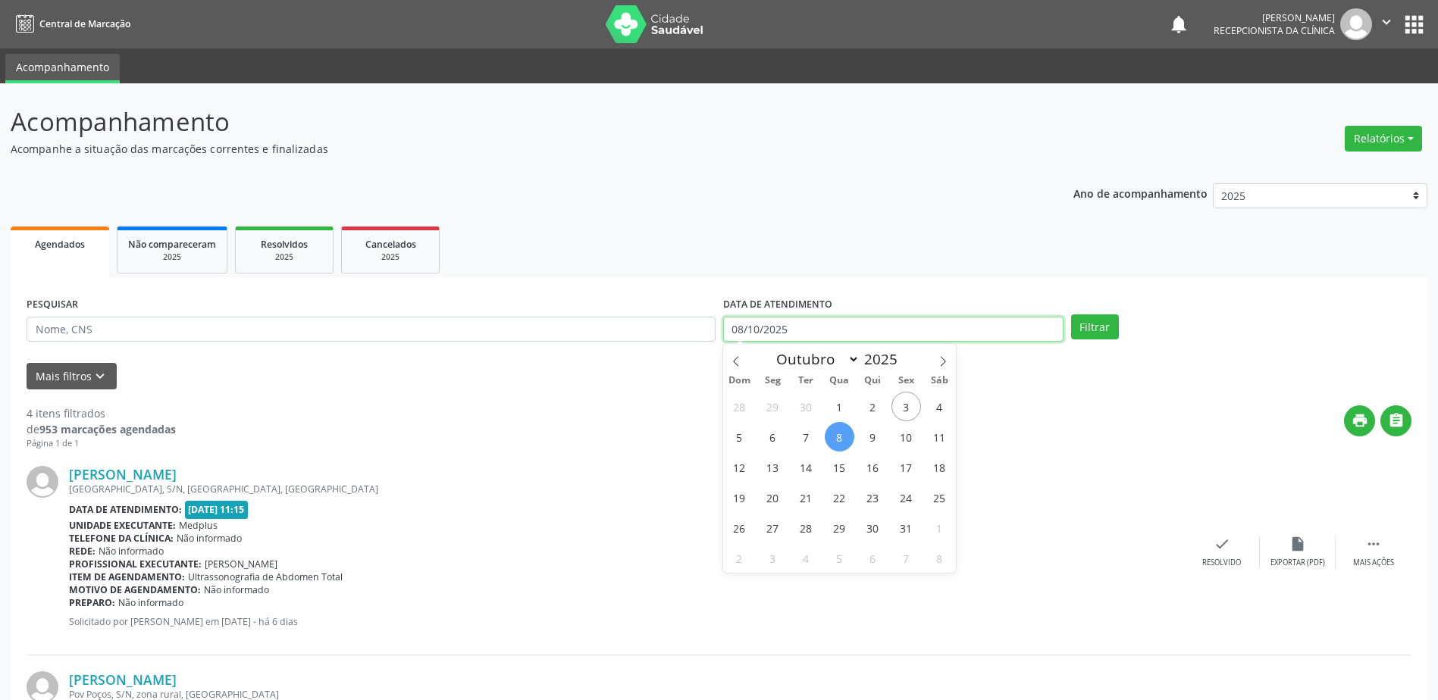
click at [731, 326] on input "08/10/2025" at bounding box center [893, 330] width 340 height 26
click at [870, 440] on span "9" at bounding box center [873, 437] width 30 height 30
type input "09/10/2025"
click at [869, 438] on span "9" at bounding box center [873, 437] width 30 height 30
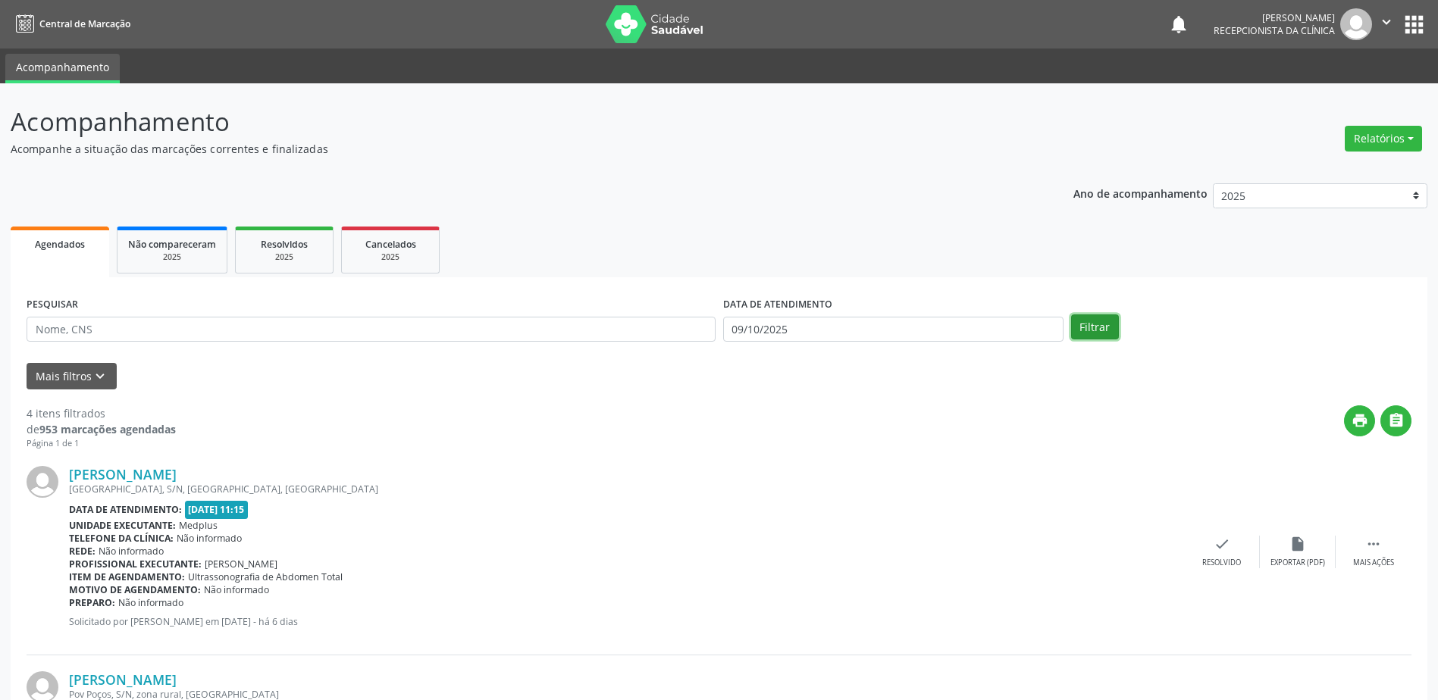
click at [1096, 322] on button "Filtrar" at bounding box center [1095, 328] width 48 height 26
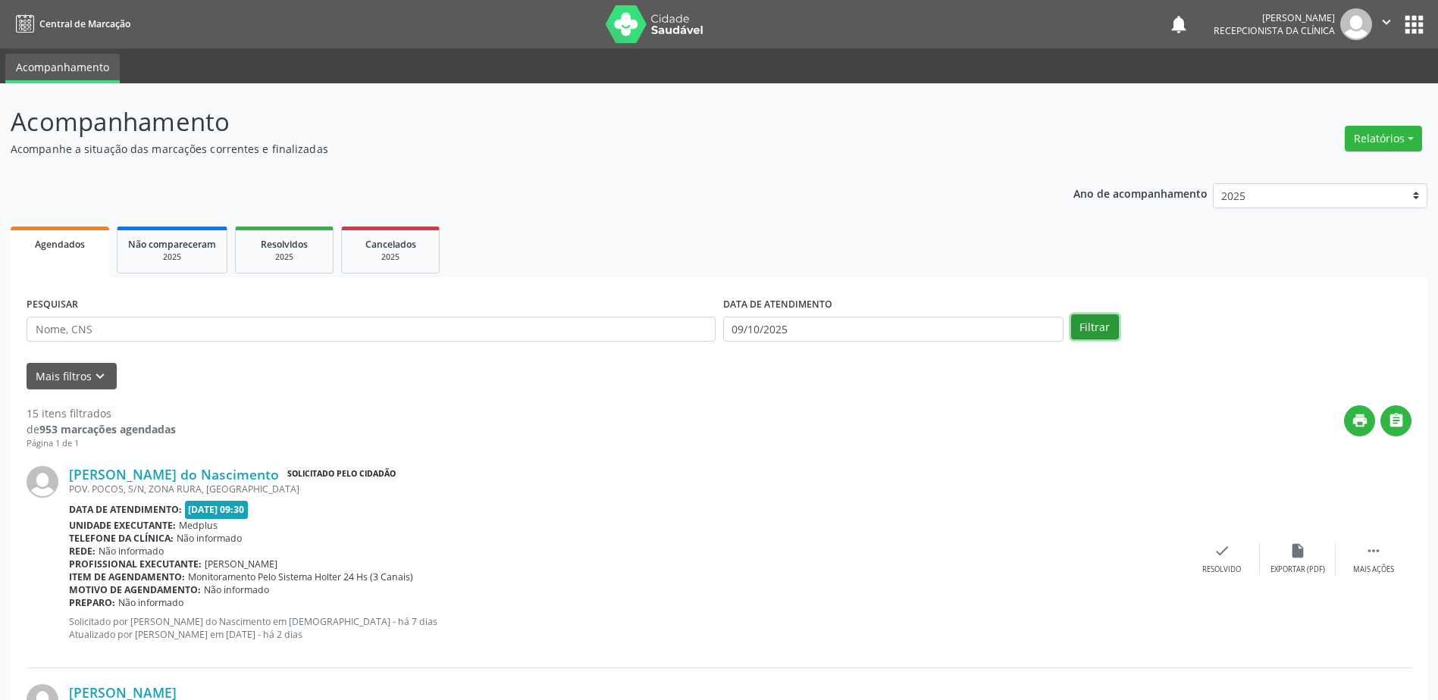
click at [1084, 327] on button "Filtrar" at bounding box center [1095, 328] width 48 height 26
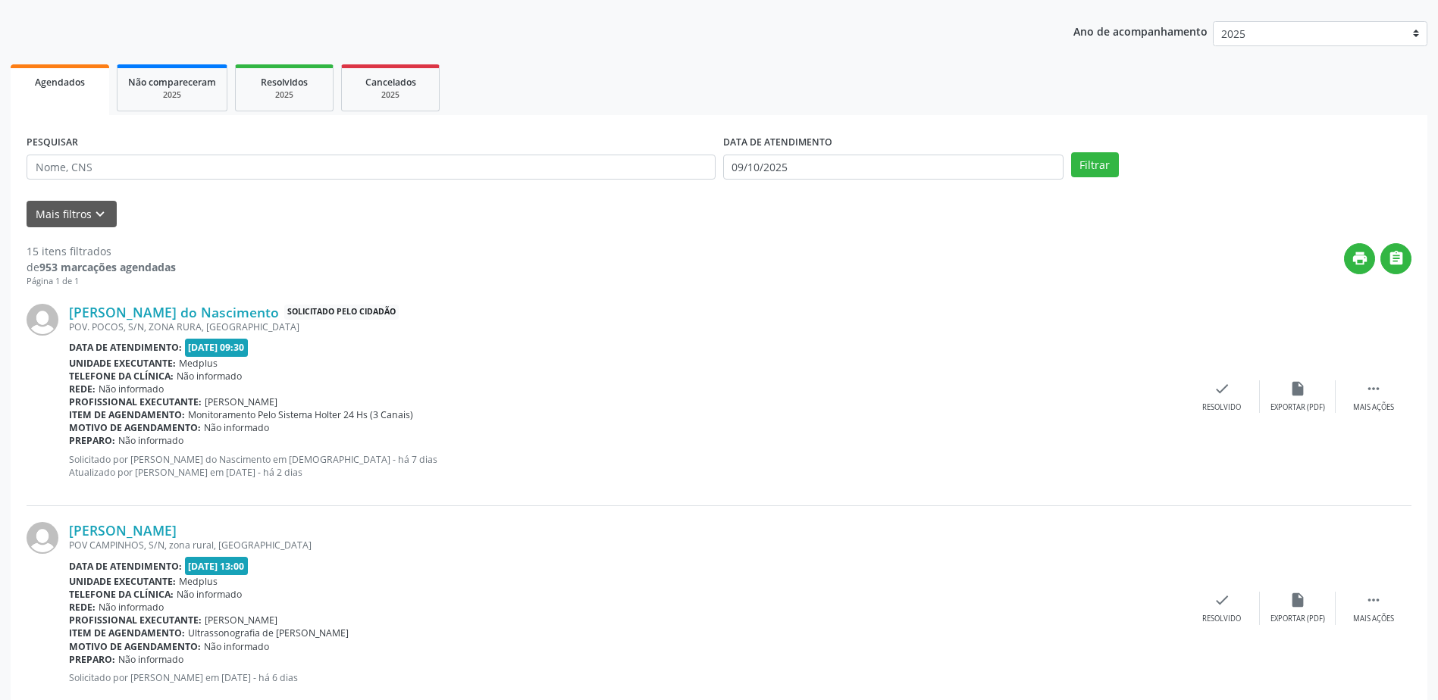
scroll to position [152, 0]
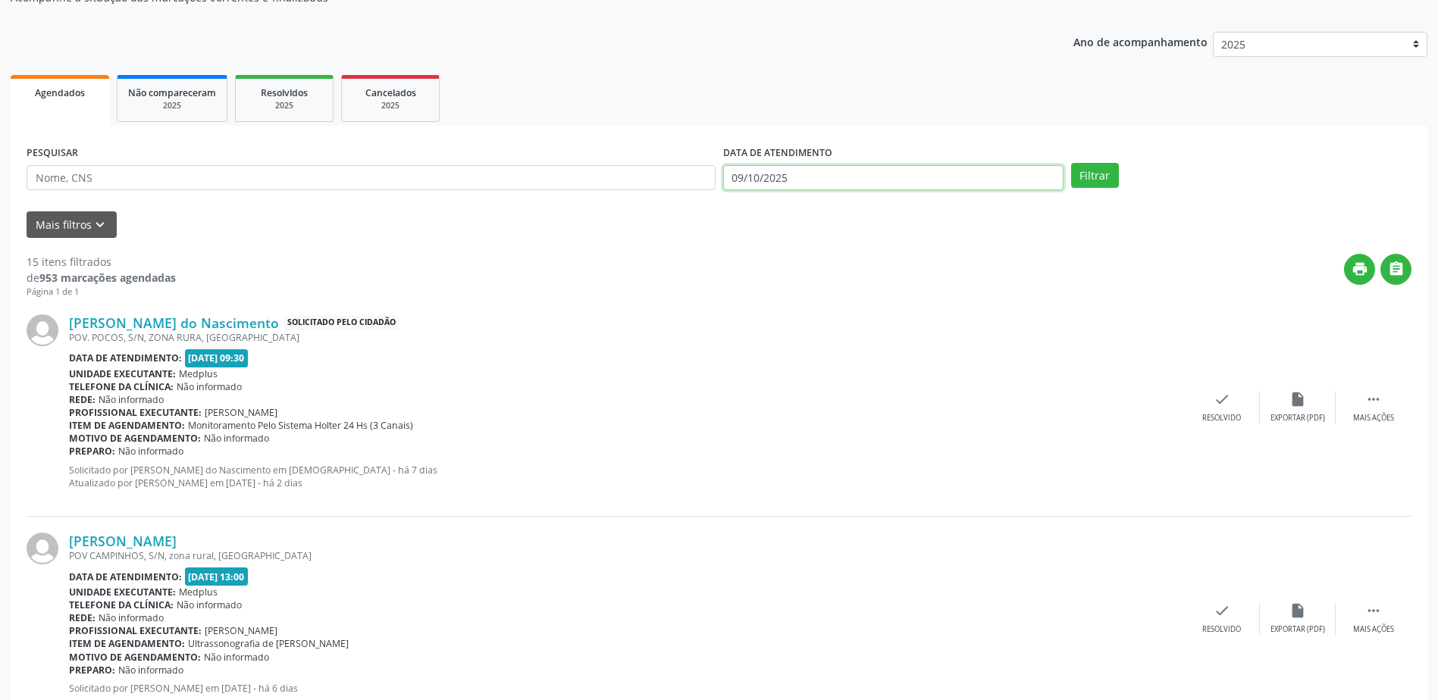
click at [741, 178] on input "09/10/2025" at bounding box center [893, 178] width 340 height 26
click at [845, 293] on span "8" at bounding box center [840, 286] width 30 height 30
type input "08/10/2025"
click at [845, 293] on span "8" at bounding box center [840, 286] width 30 height 30
click at [1086, 179] on button "Filtrar" at bounding box center [1095, 176] width 48 height 26
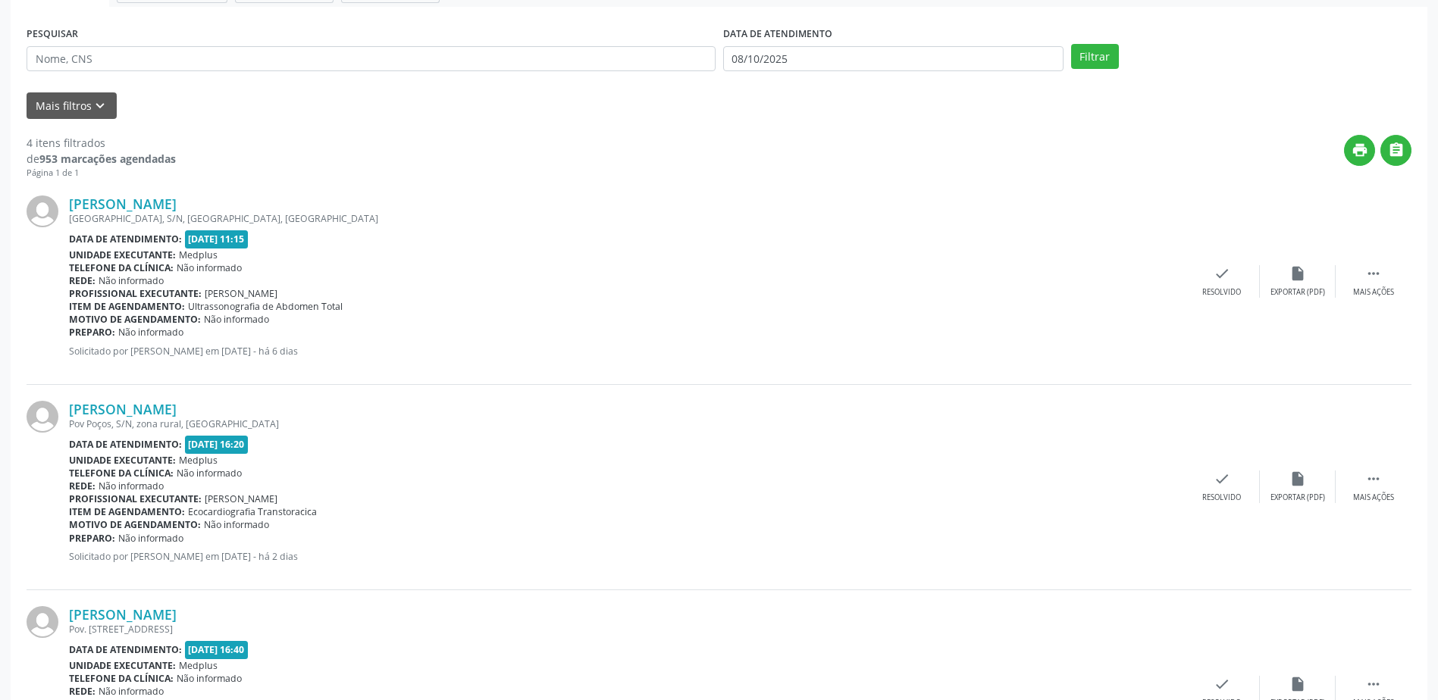
scroll to position [218, 0]
